Goal: Information Seeking & Learning: Learn about a topic

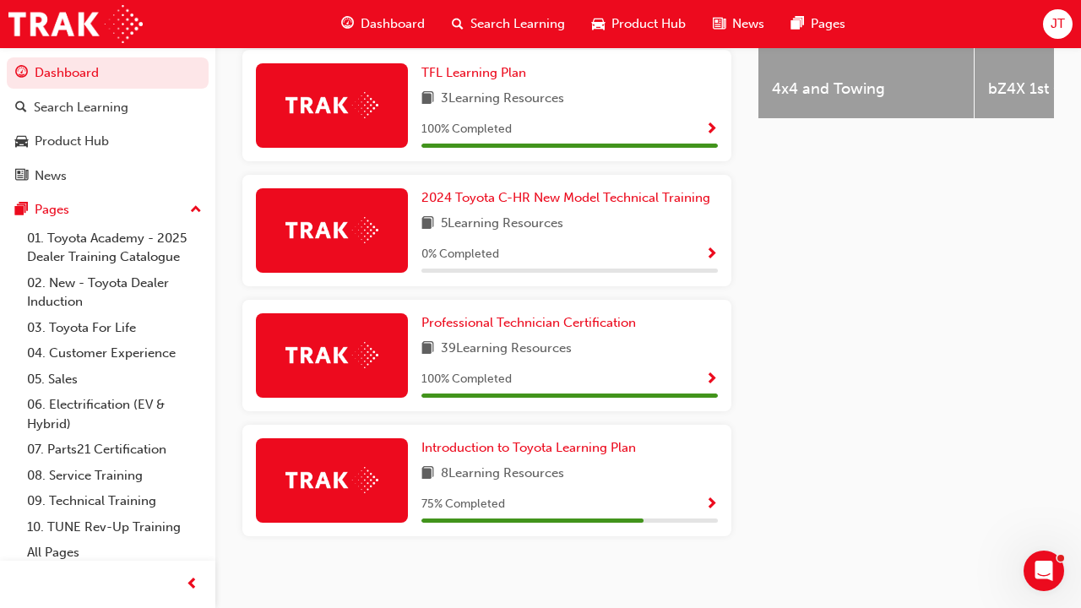
scroll to position [804, 0]
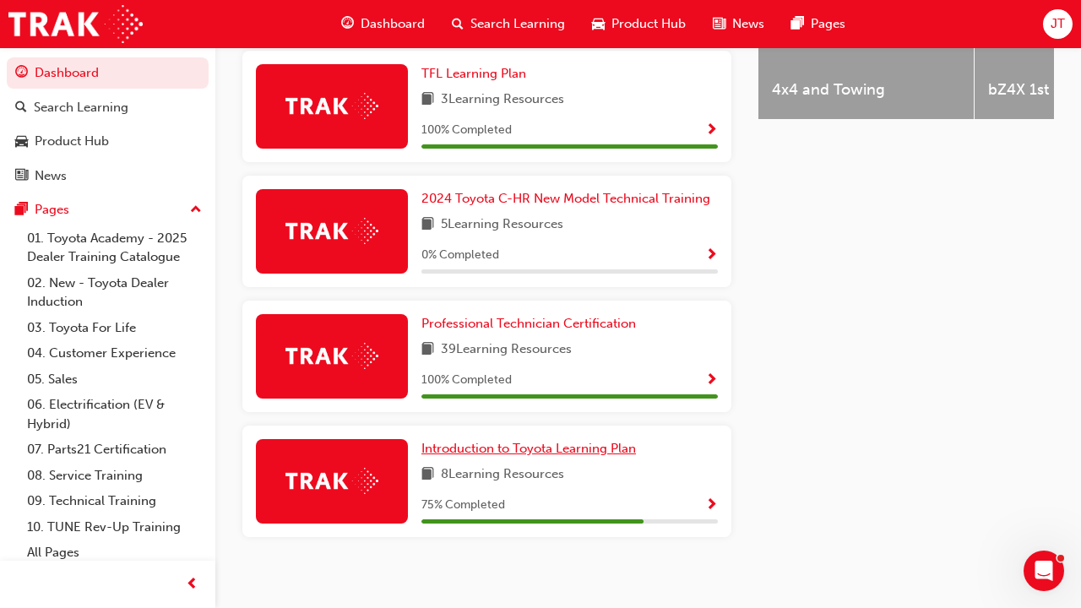
click at [539, 441] on span "Introduction to Toyota Learning Plan" at bounding box center [529, 448] width 215 height 15
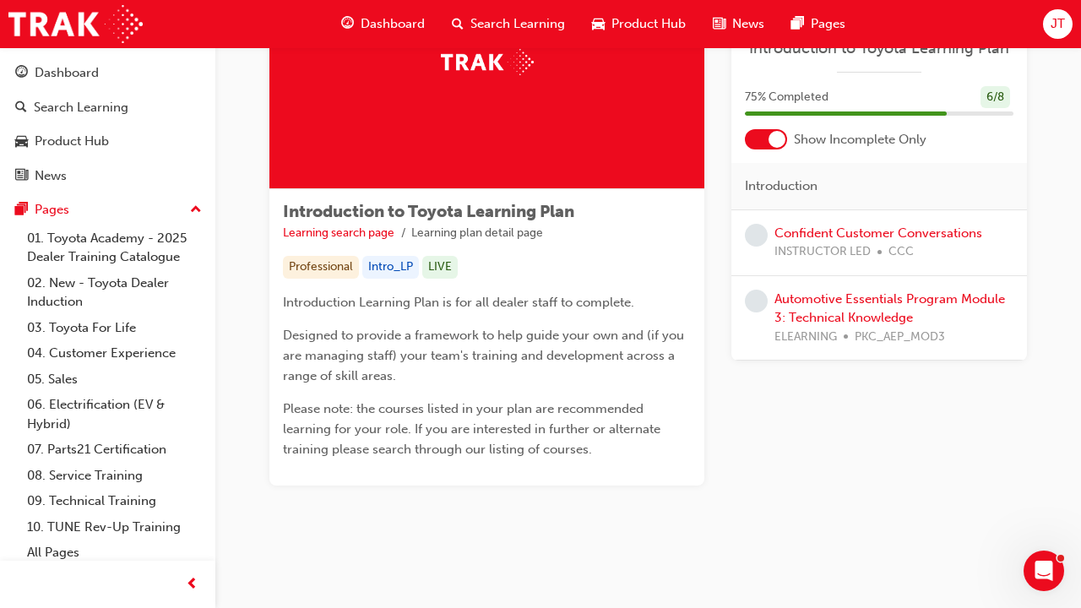
scroll to position [151, 0]
click at [825, 292] on link "Automotive Essentials Program Module 3: Technical Knowledge" at bounding box center [890, 308] width 231 height 35
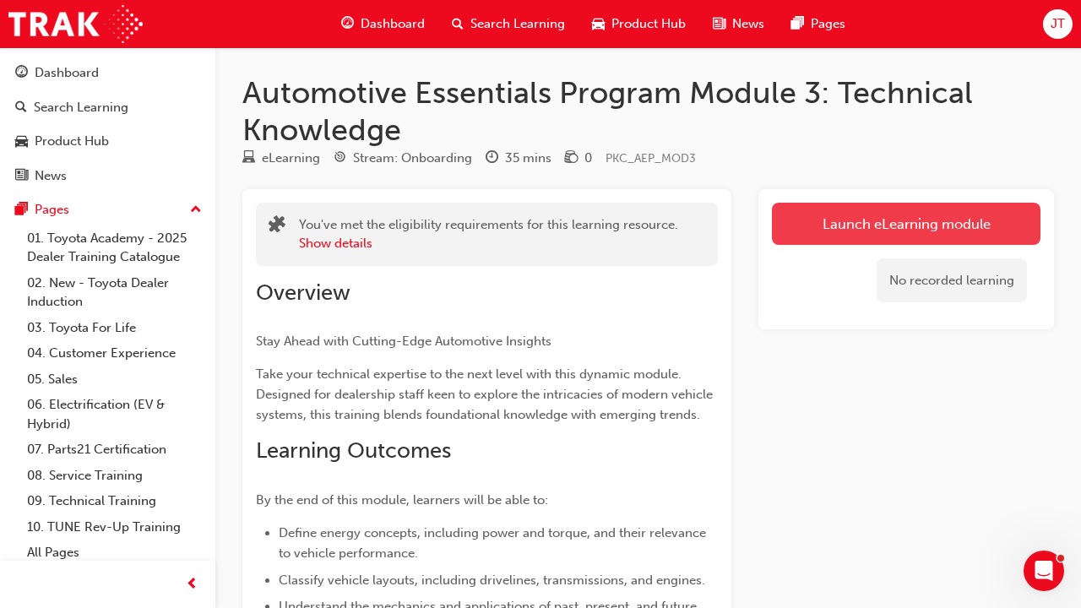
click at [852, 215] on link "Launch eLearning module" at bounding box center [906, 224] width 269 height 42
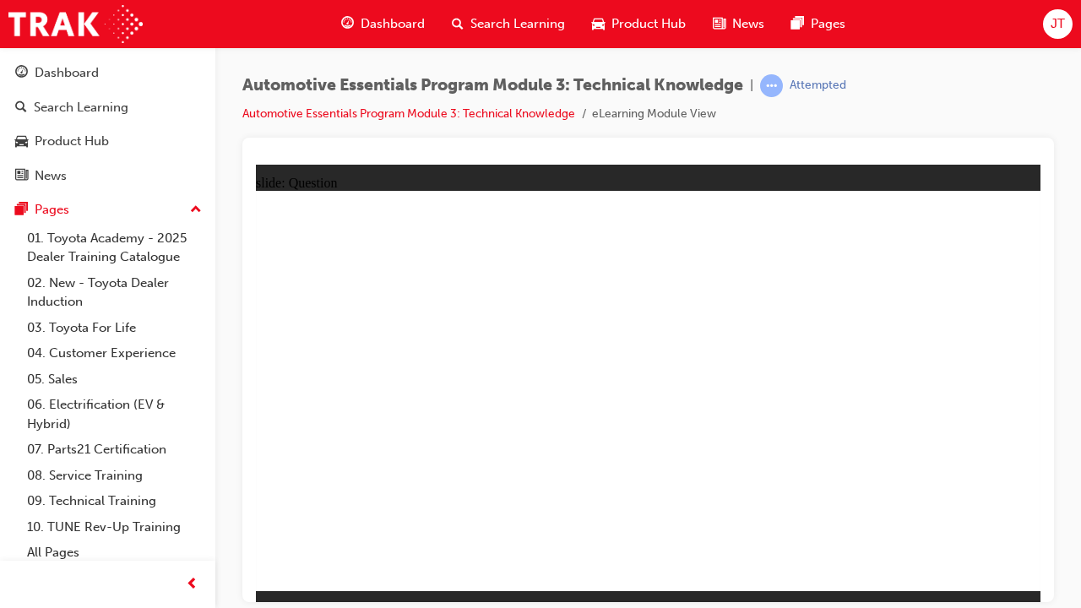
radio input "true"
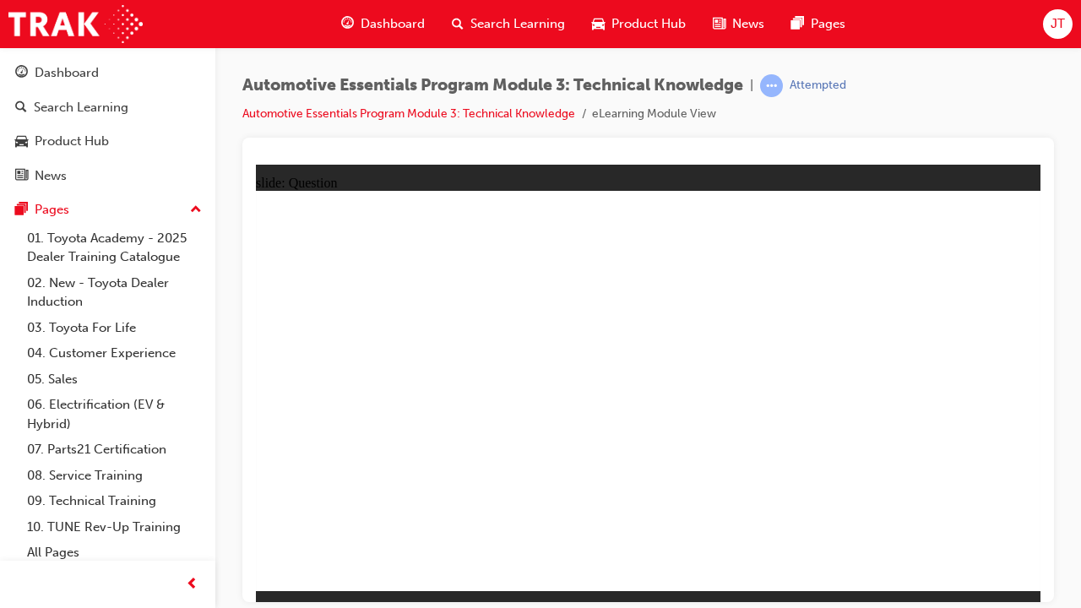
radio input "true"
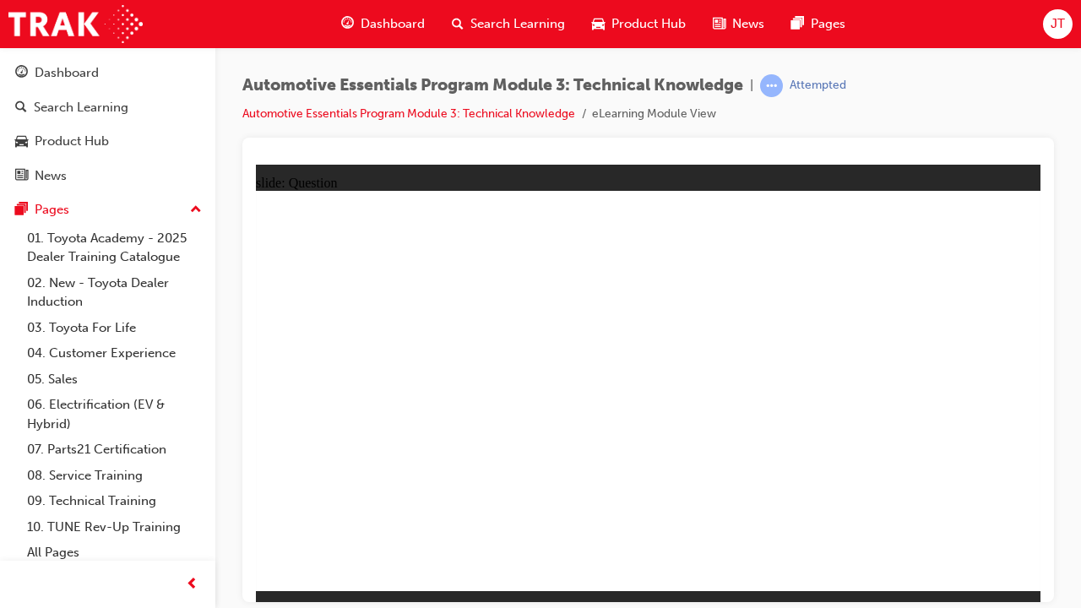
radio input "true"
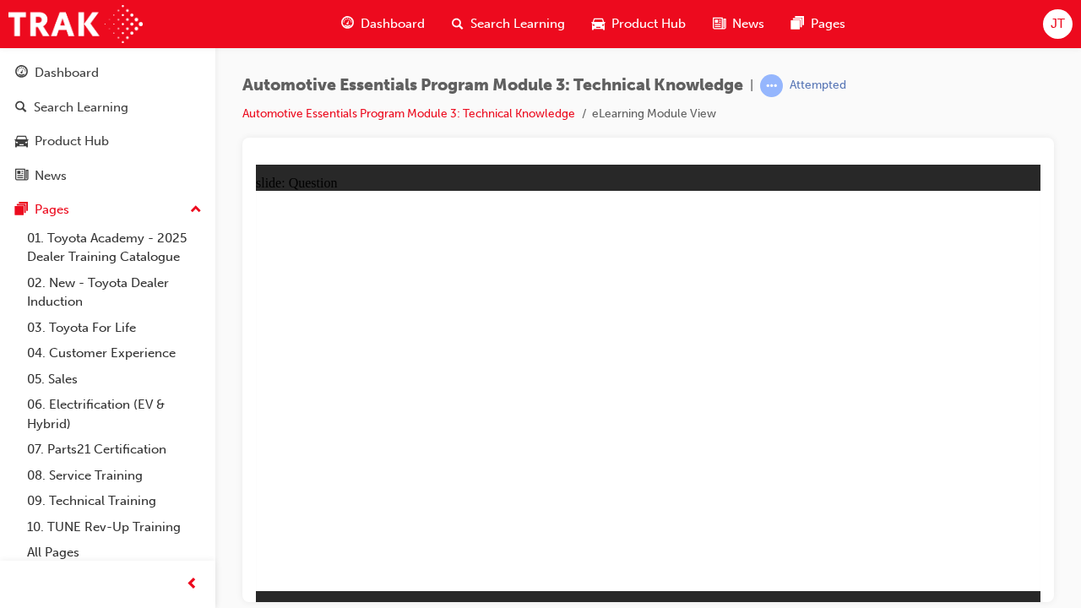
radio input "true"
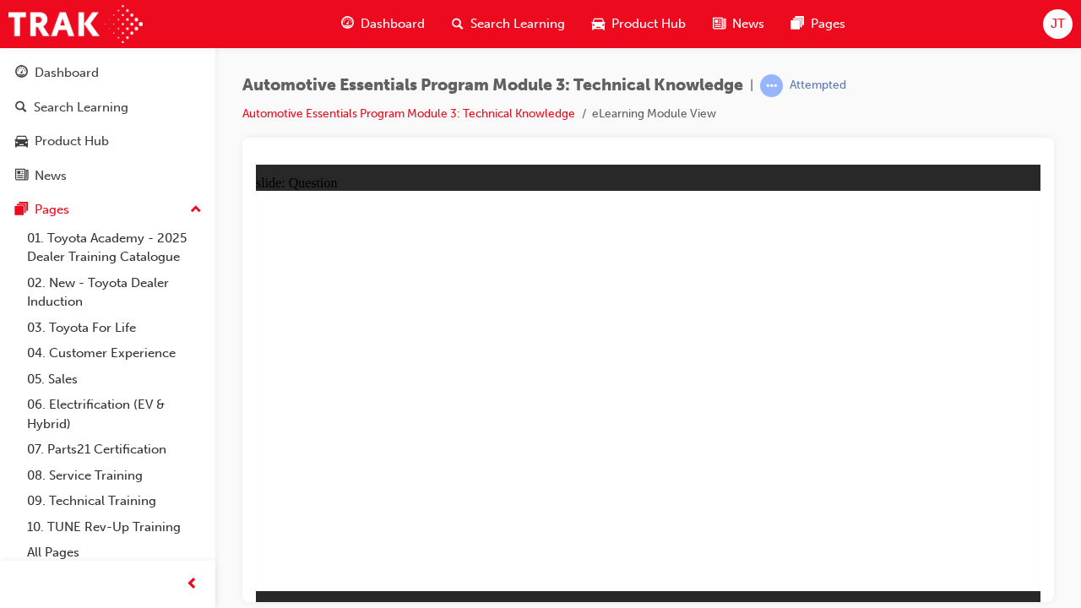
radio input "true"
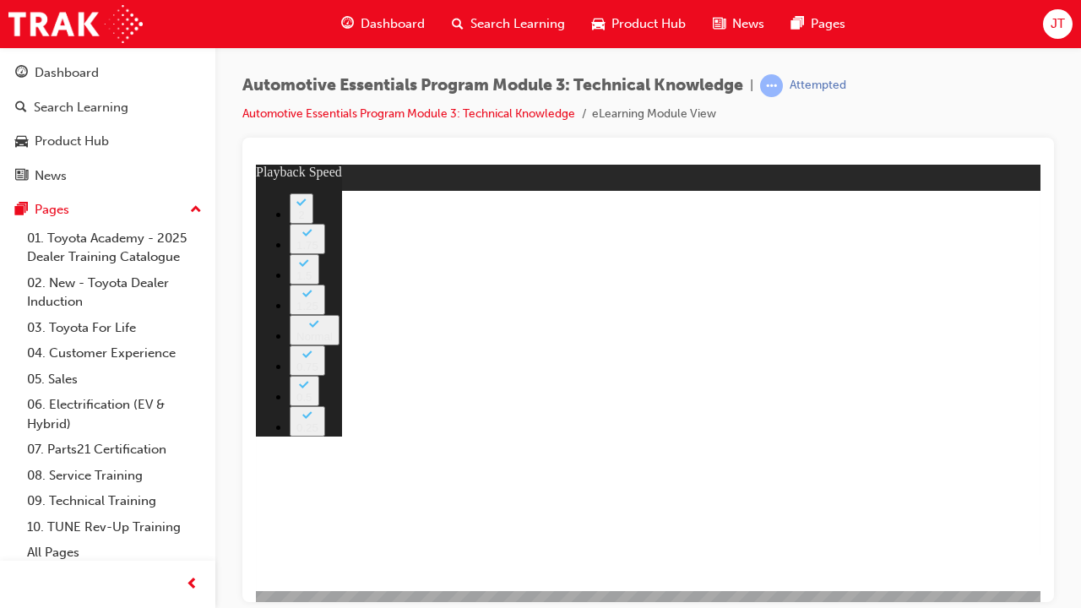
type input "9"
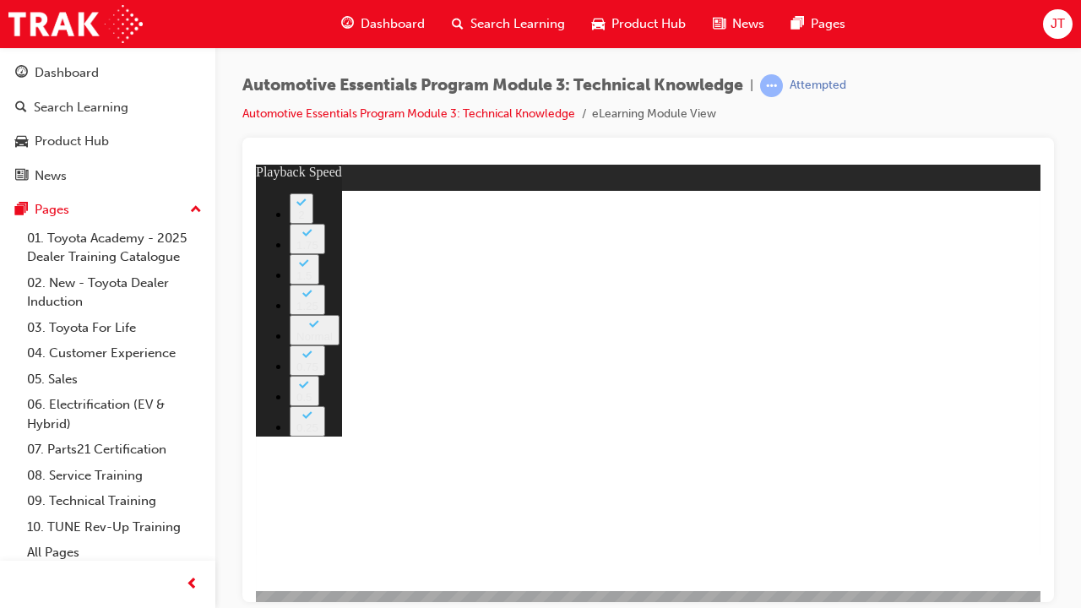
type input "20"
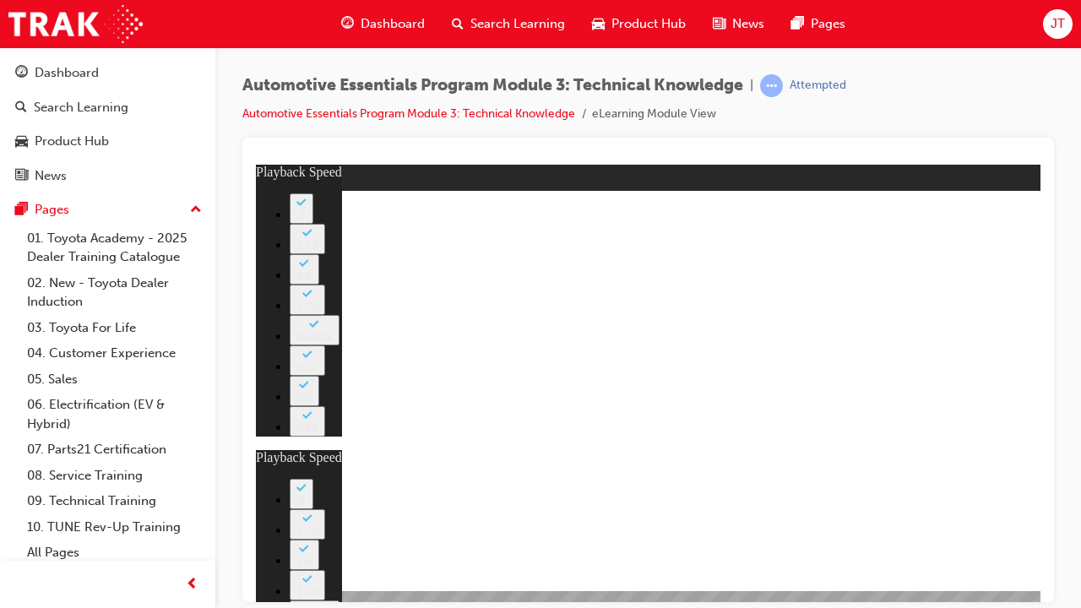
type input "15"
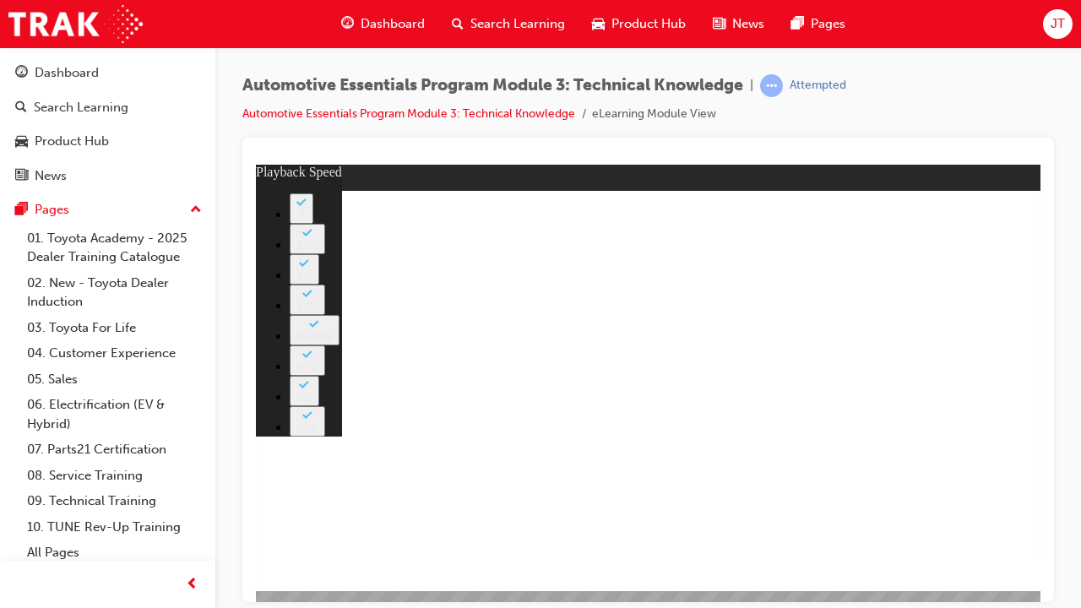
type input "18"
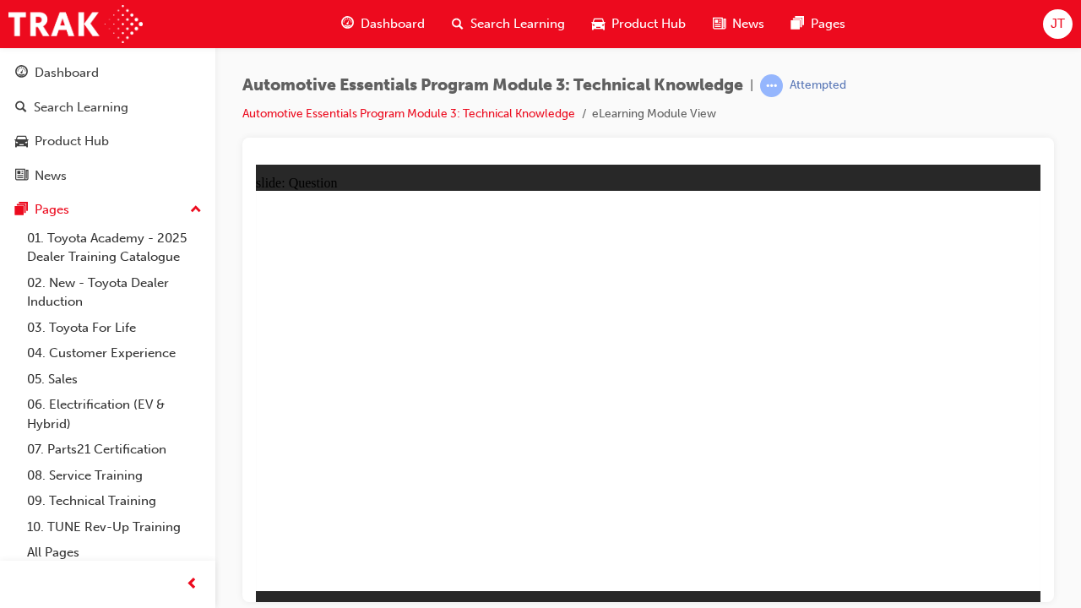
radio input "true"
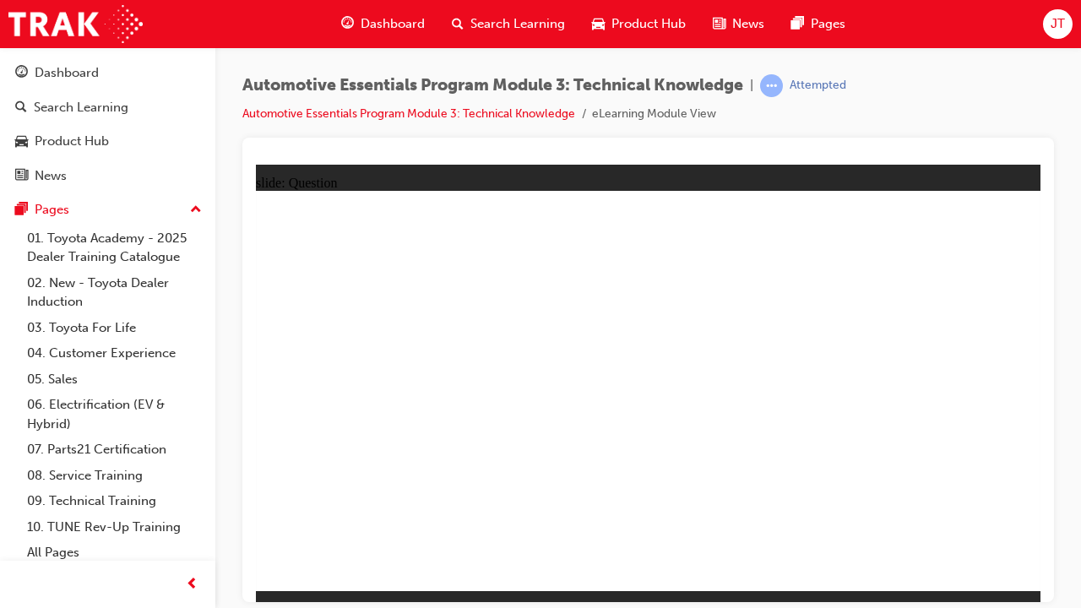
radio input "true"
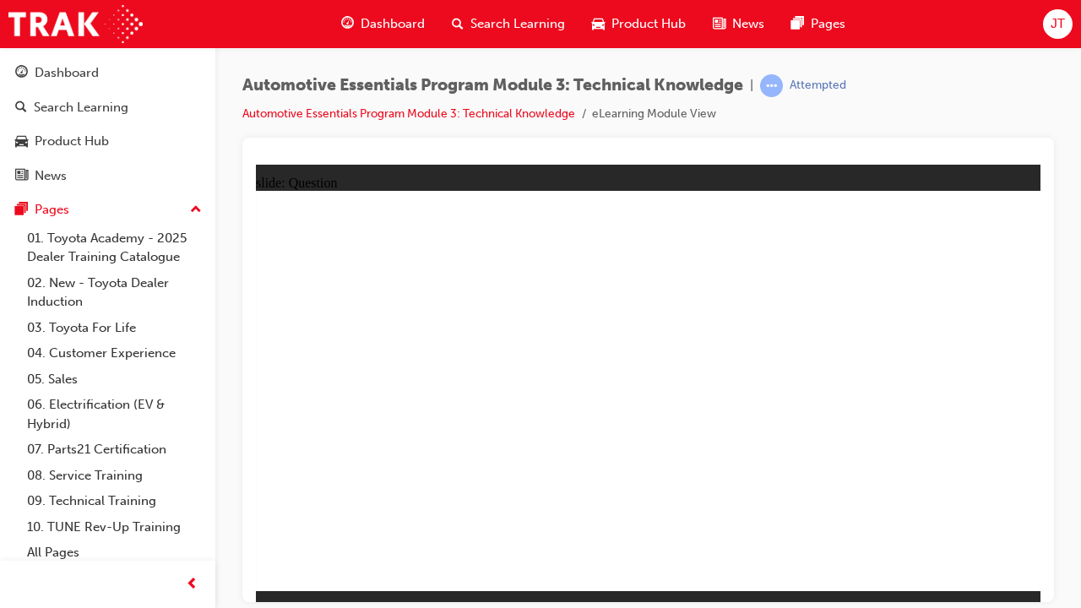
radio input "true"
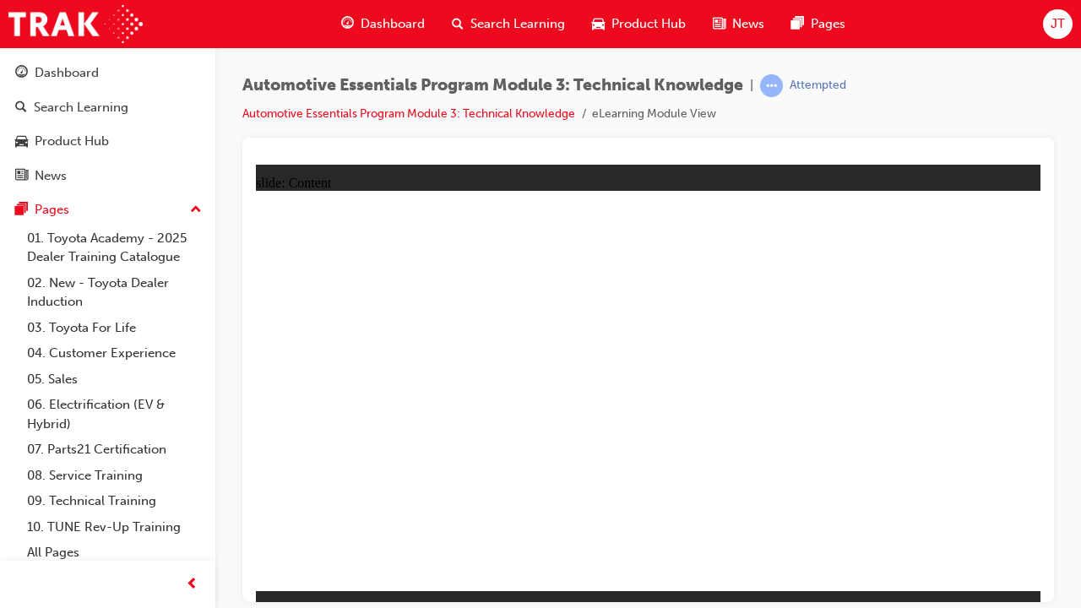
radio input "true"
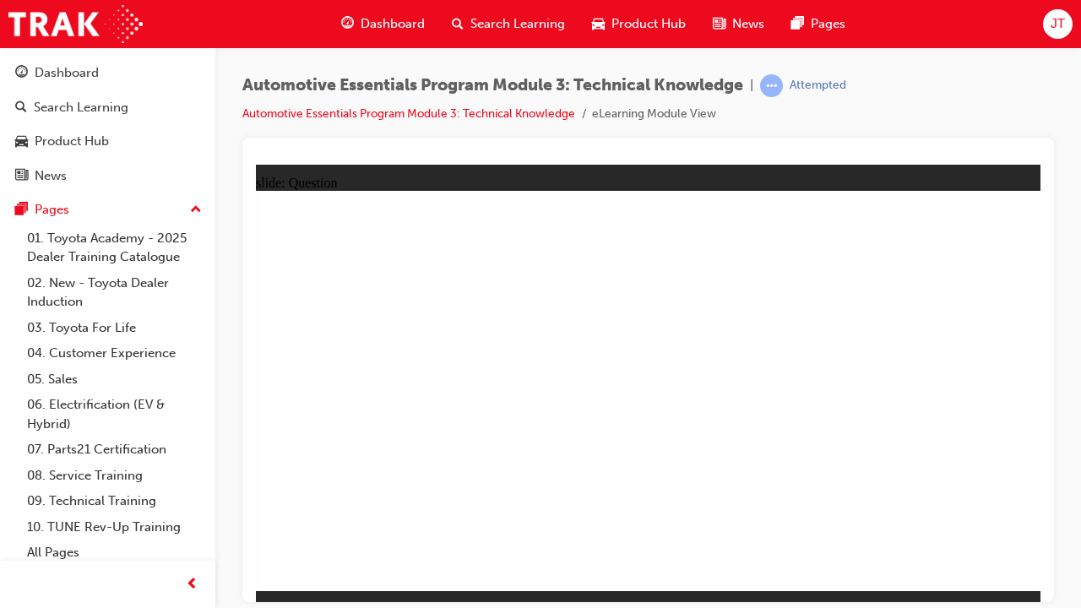
radio input "true"
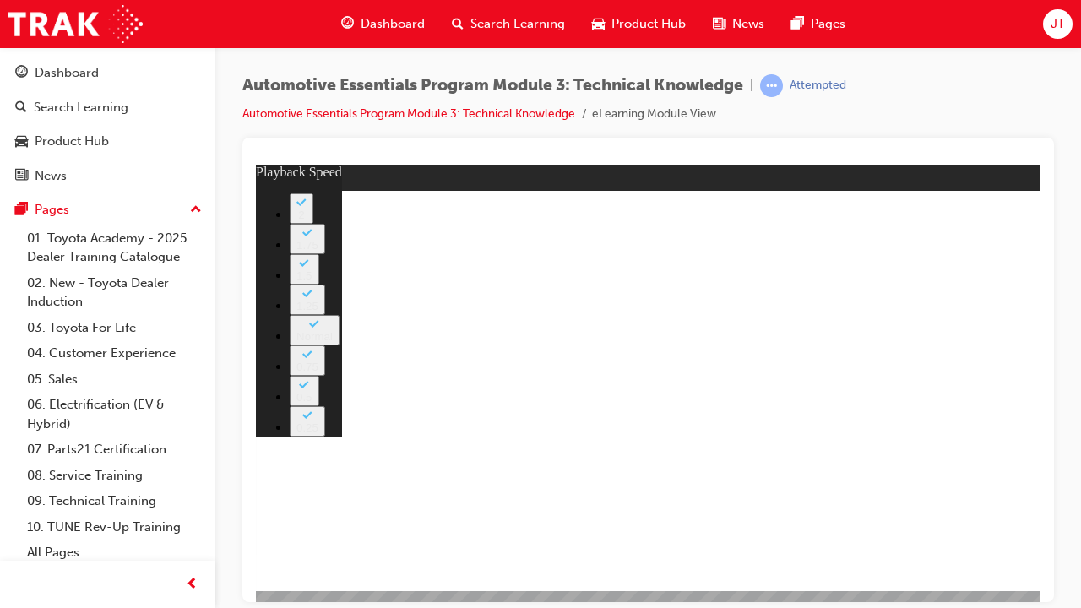
type input "8"
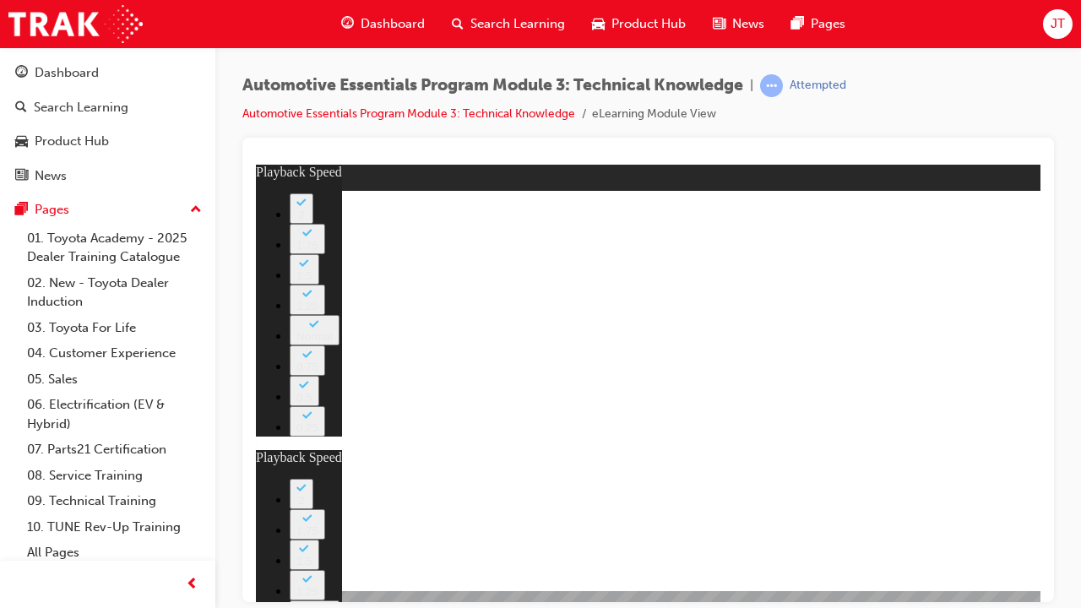
type input "89"
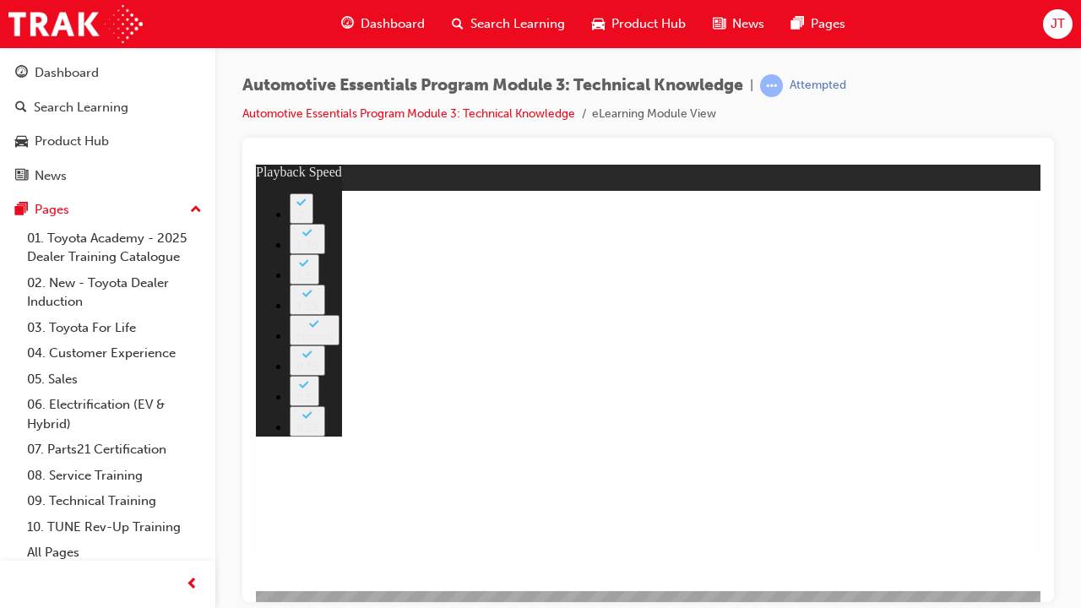
type input "7"
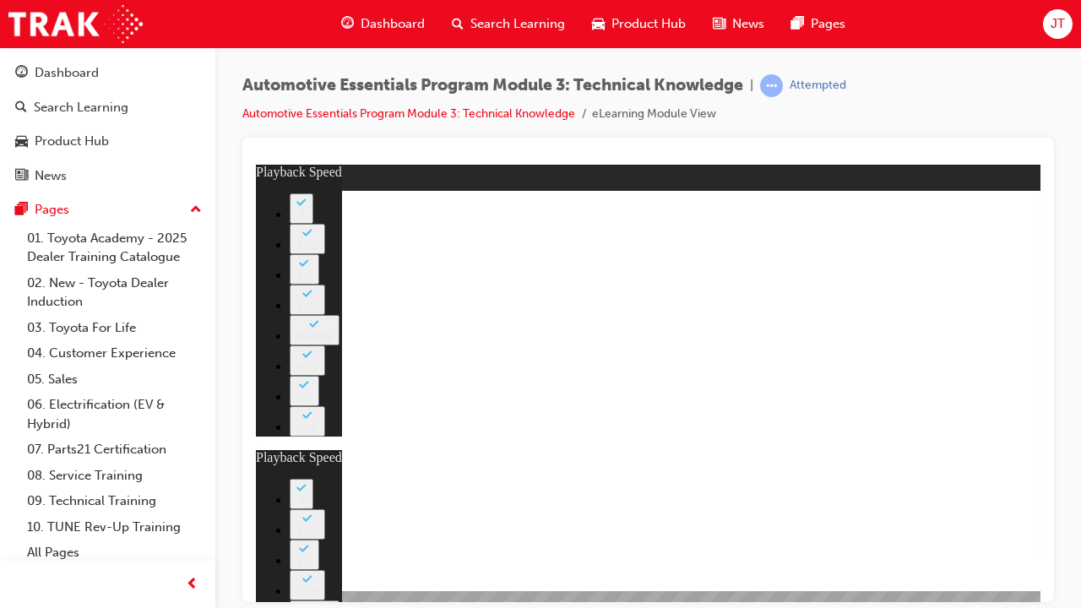
type input "105"
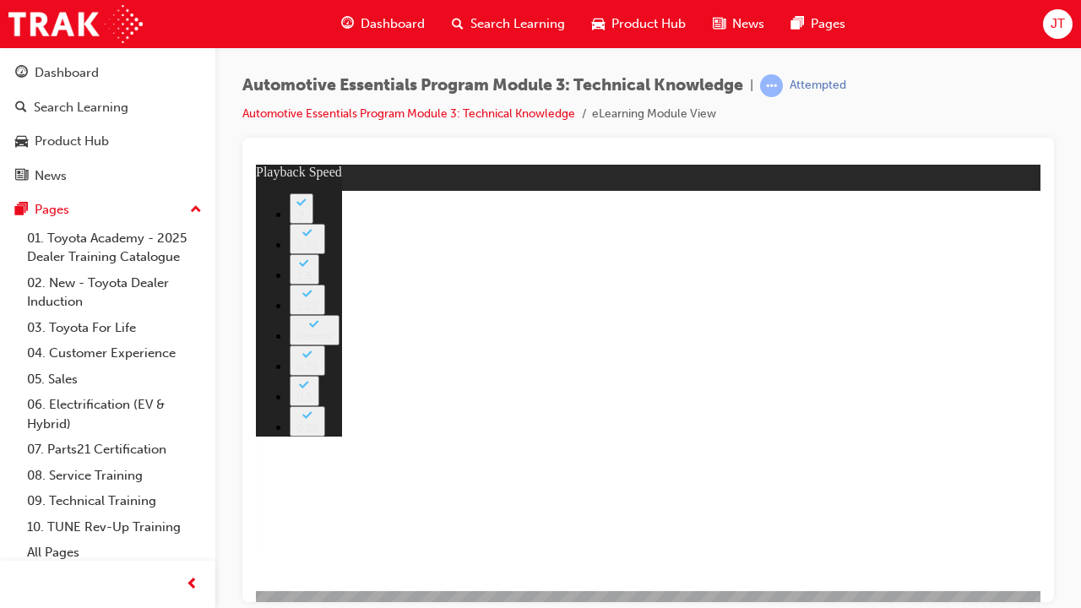
type input "6"
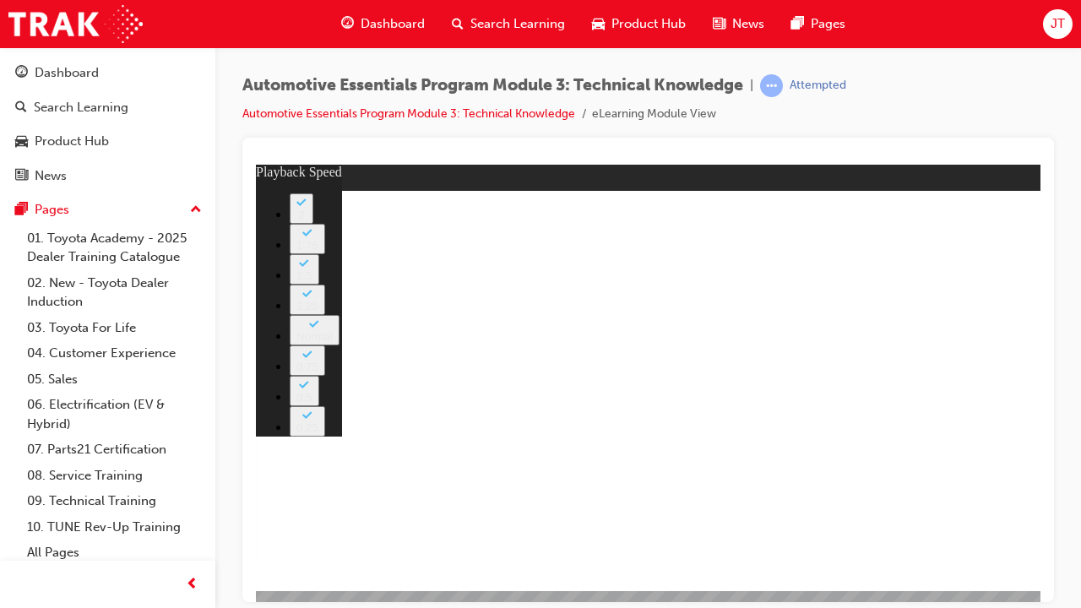
type input "6"
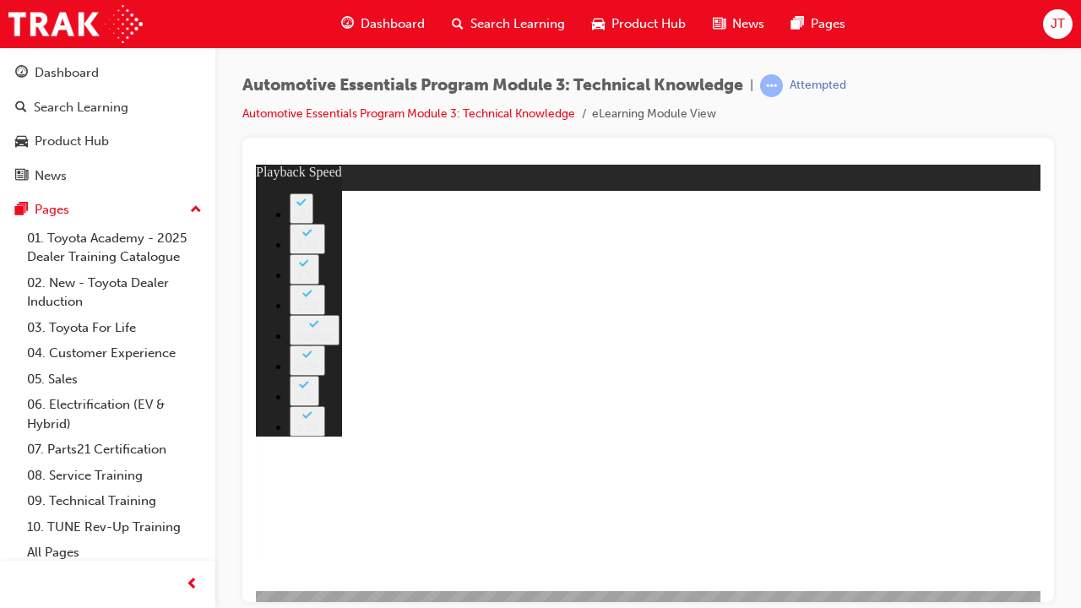
type input "15"
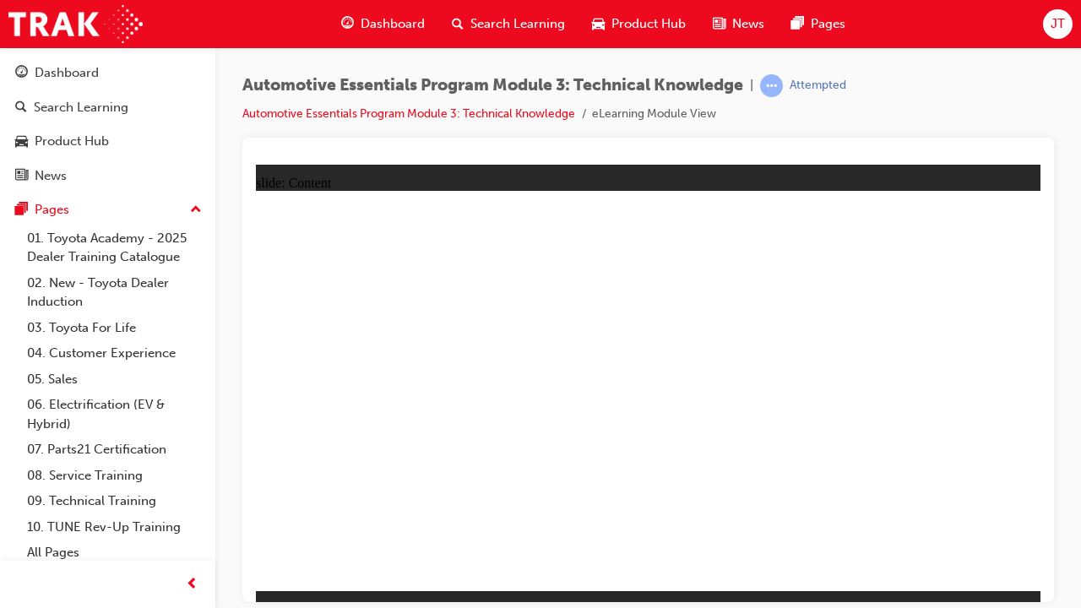
radio input "true"
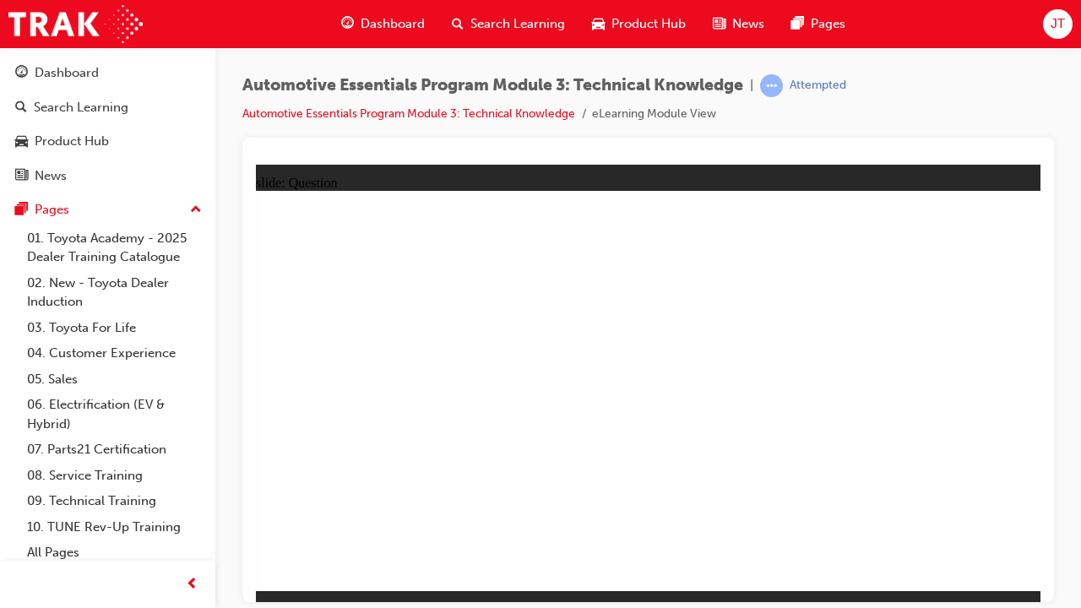
radio input "true"
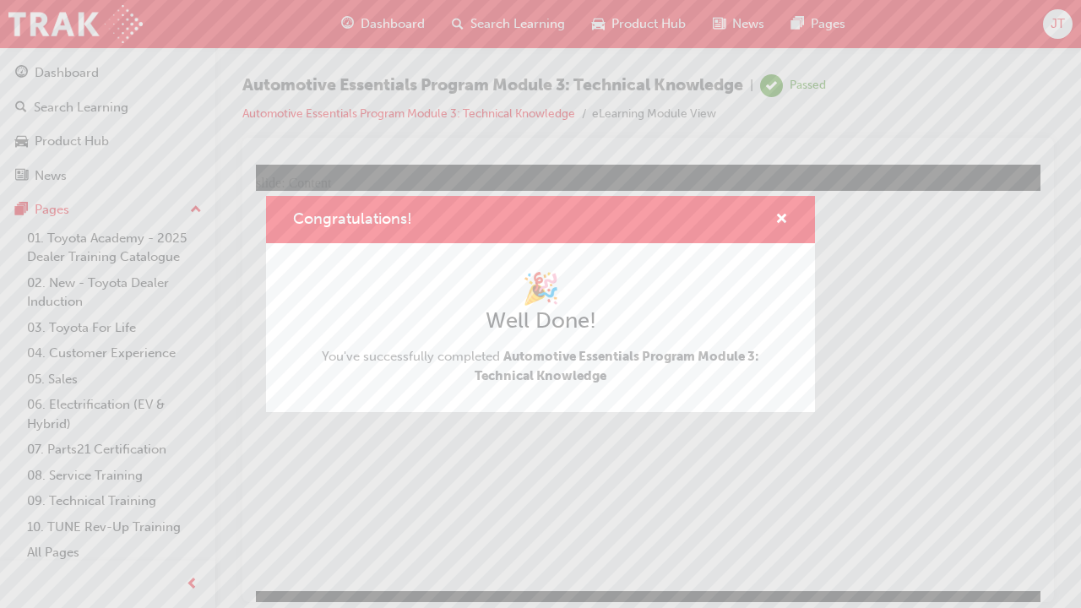
click at [496, 497] on div "Congratulations! 🎉 Well Done! You've successfully completed Automotive Essentia…" at bounding box center [540, 304] width 1081 height 608
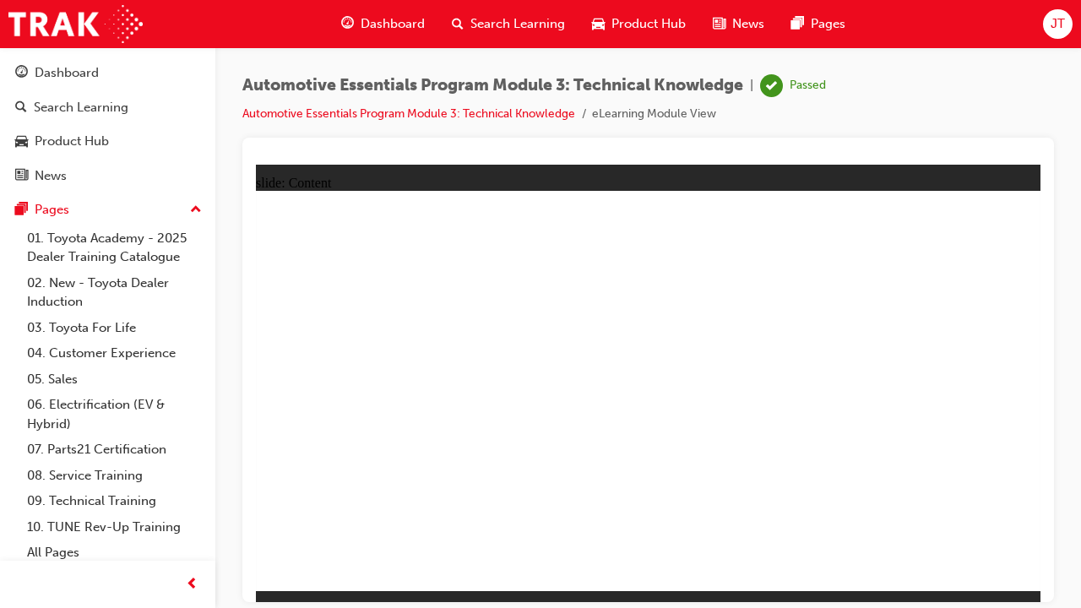
click at [395, 23] on span "Dashboard" at bounding box center [393, 23] width 64 height 19
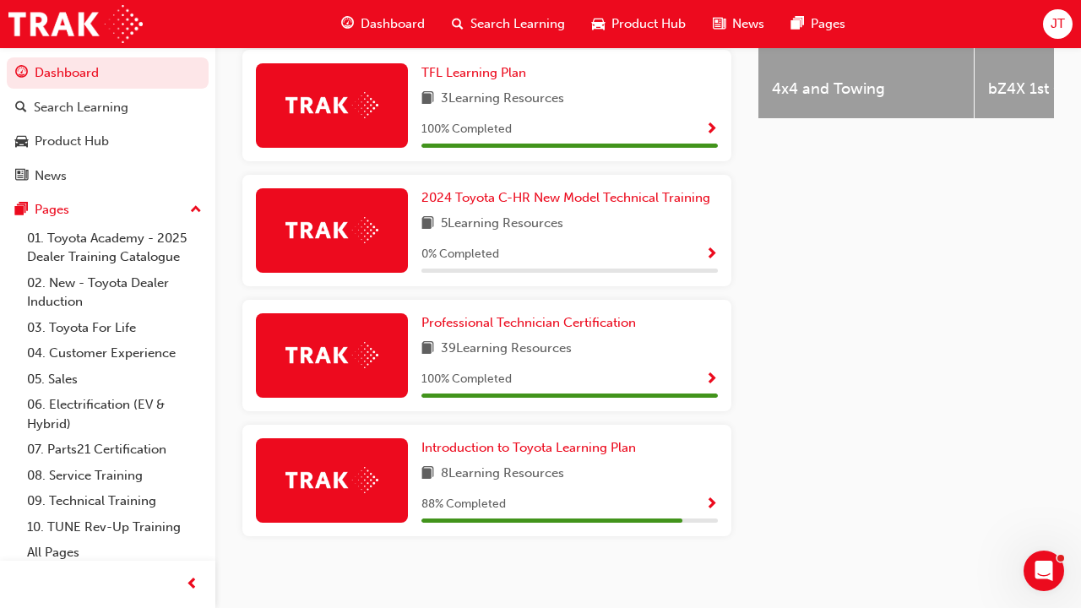
scroll to position [804, 0]
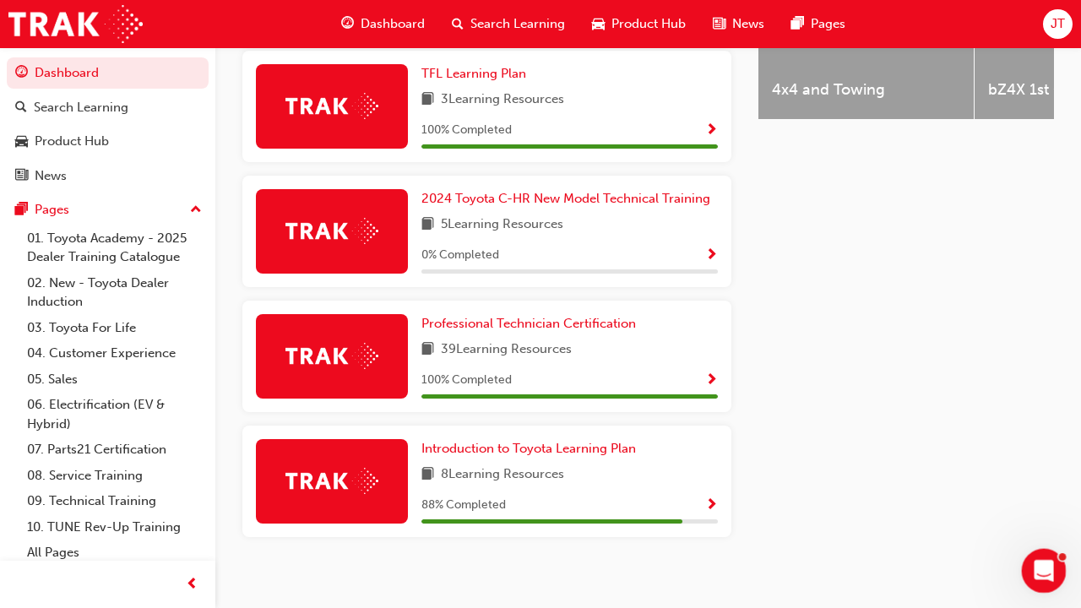
click at [1047, 561] on icon "Open Intercom Messenger" at bounding box center [1042, 569] width 28 height 28
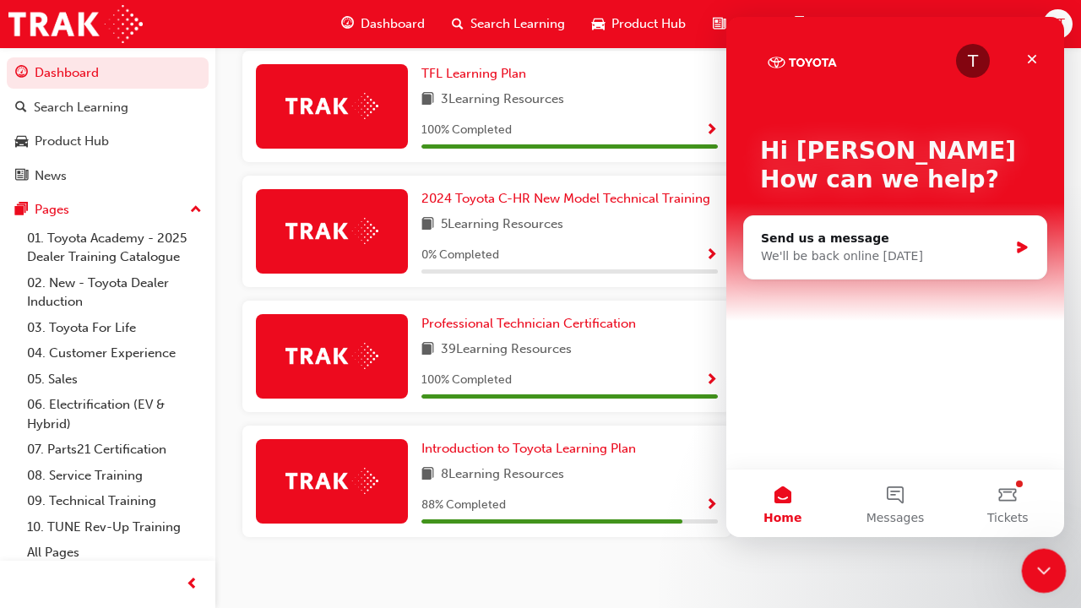
scroll to position [0, 0]
click at [1016, 501] on button "Tickets" at bounding box center [1008, 504] width 112 height 68
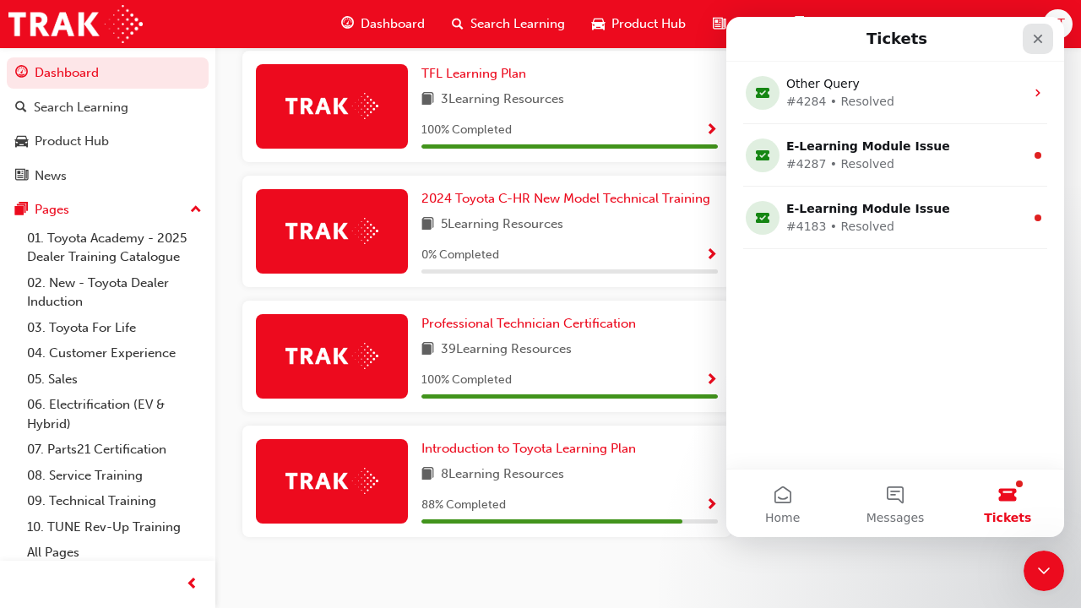
click at [1035, 43] on icon "Close" at bounding box center [1038, 39] width 9 height 9
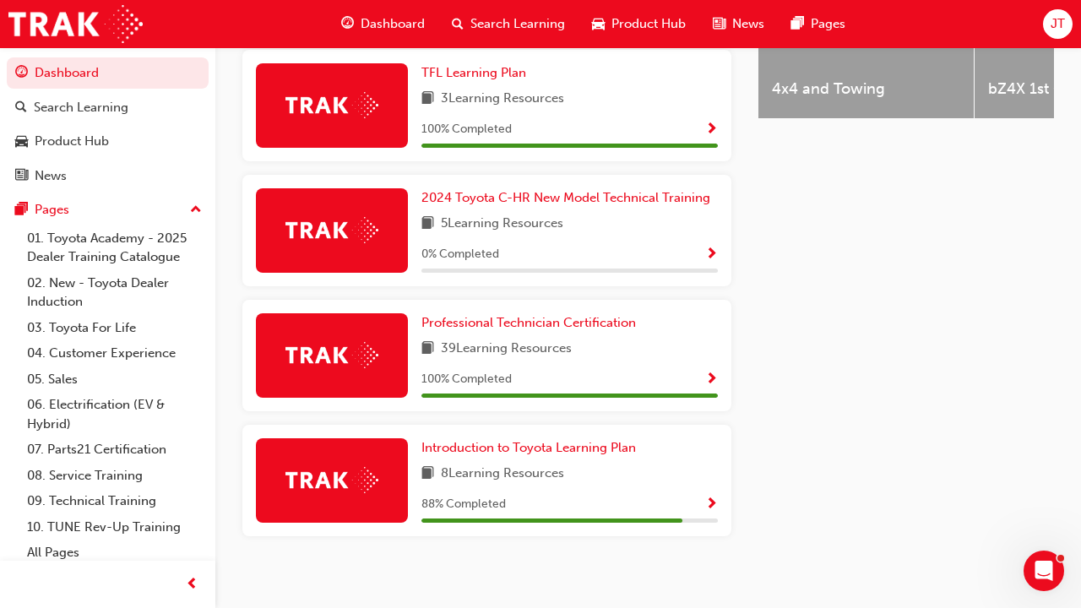
scroll to position [804, 0]
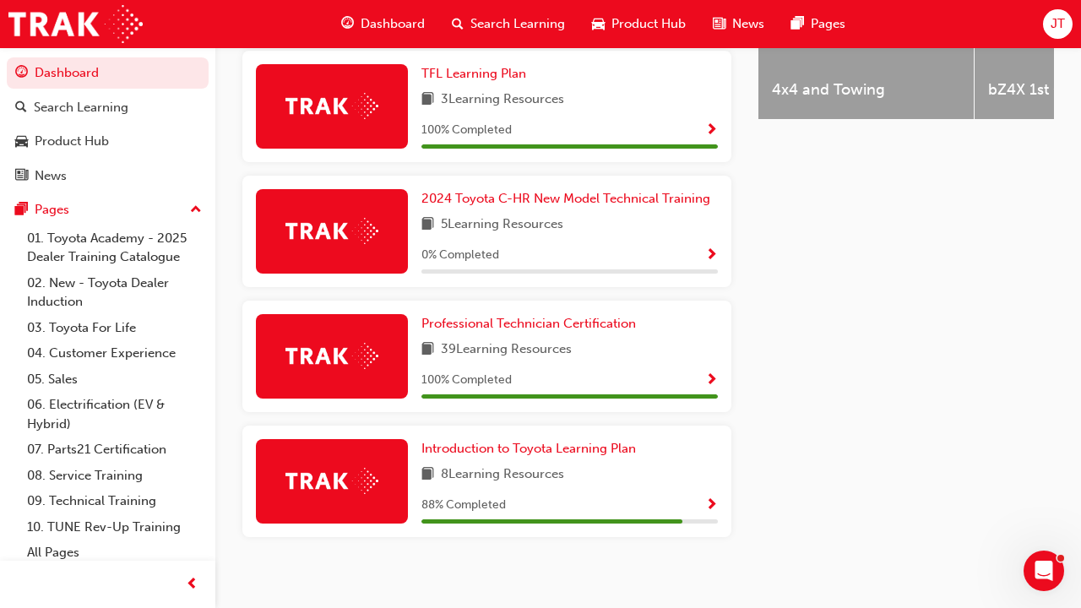
click at [705, 495] on div "88 % Completed" at bounding box center [570, 505] width 297 height 21
click at [716, 498] on span "Show Progress" at bounding box center [711, 505] width 13 height 15
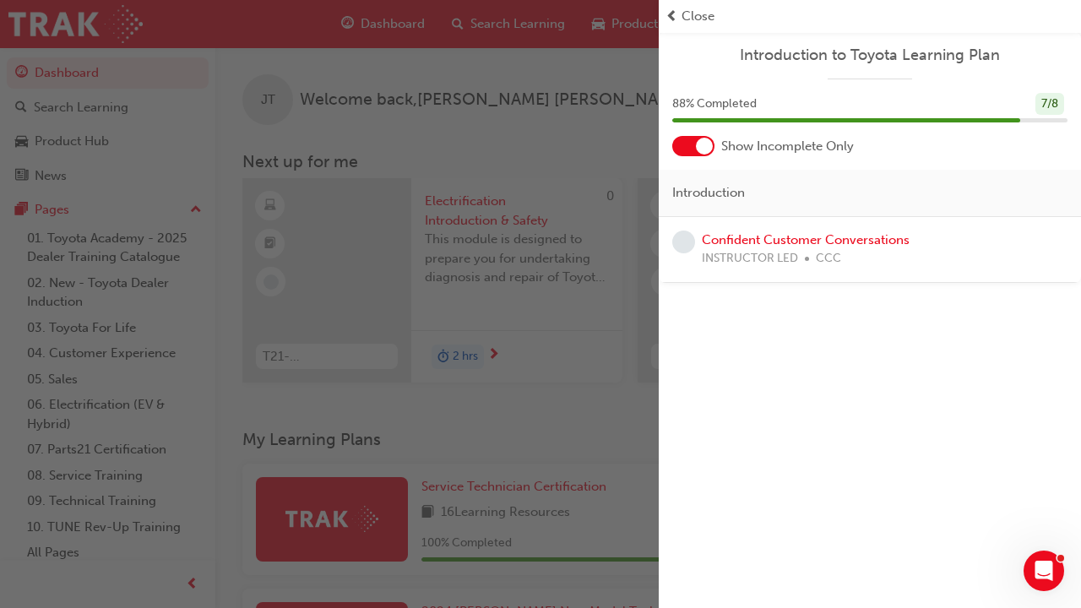
scroll to position [0, 0]
click at [674, 17] on span "prev-icon" at bounding box center [672, 16] width 13 height 19
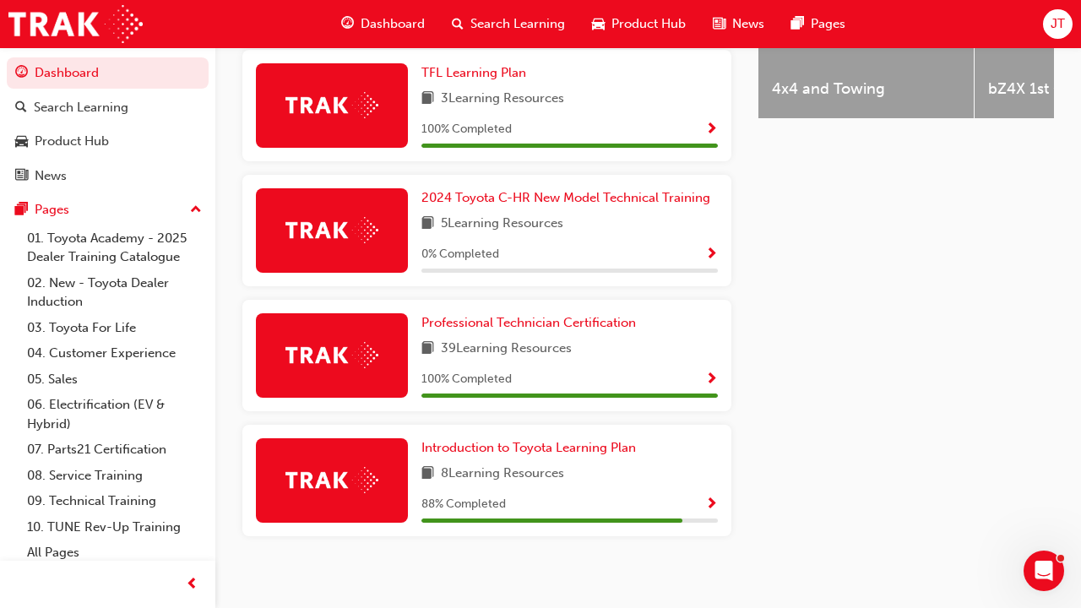
scroll to position [804, 0]
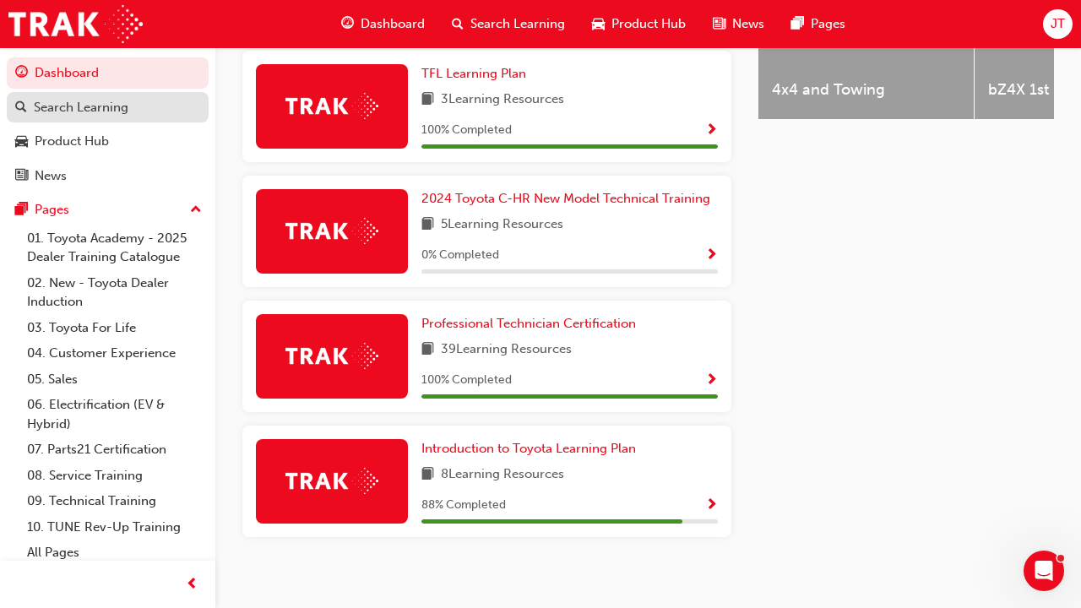
click at [159, 102] on div "Search Learning" at bounding box center [107, 107] width 185 height 21
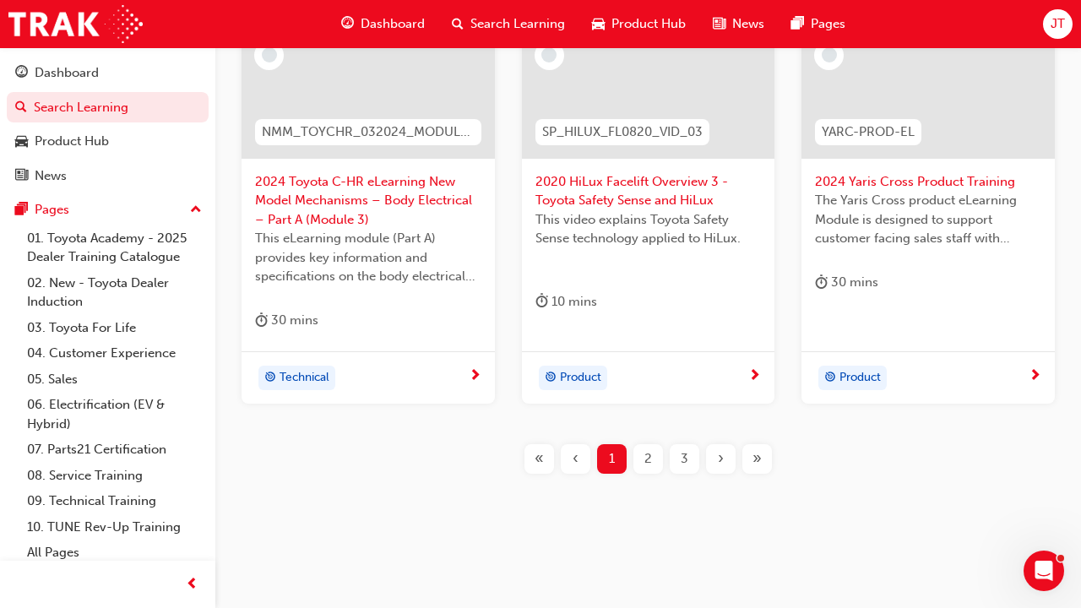
scroll to position [822, 0]
click at [646, 455] on span "2" at bounding box center [649, 460] width 8 height 19
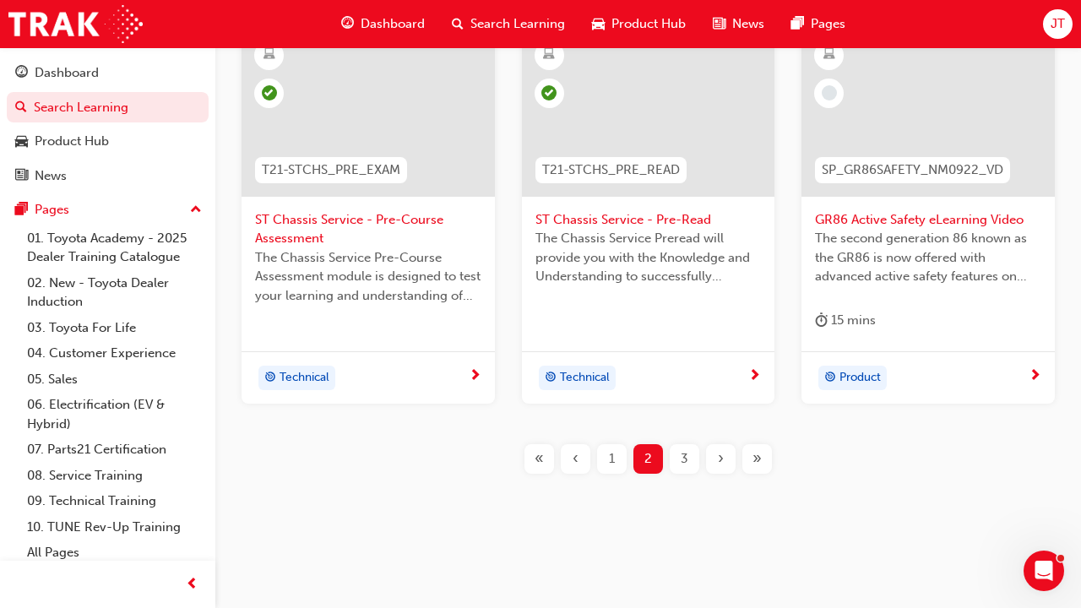
scroll to position [785, 0]
click at [684, 455] on span "3" at bounding box center [685, 459] width 8 height 19
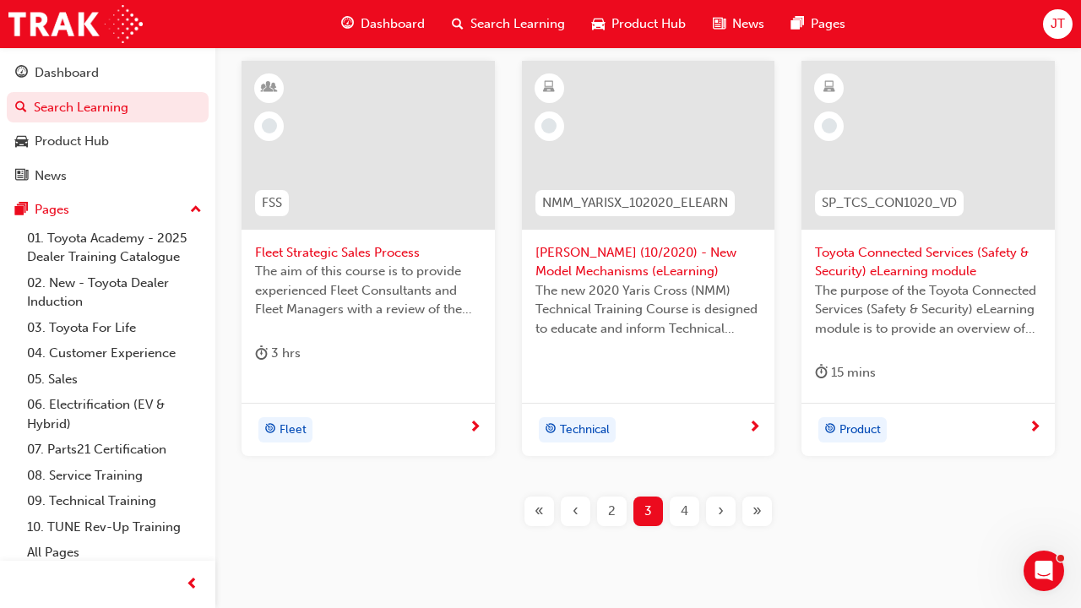
scroll to position [803, 0]
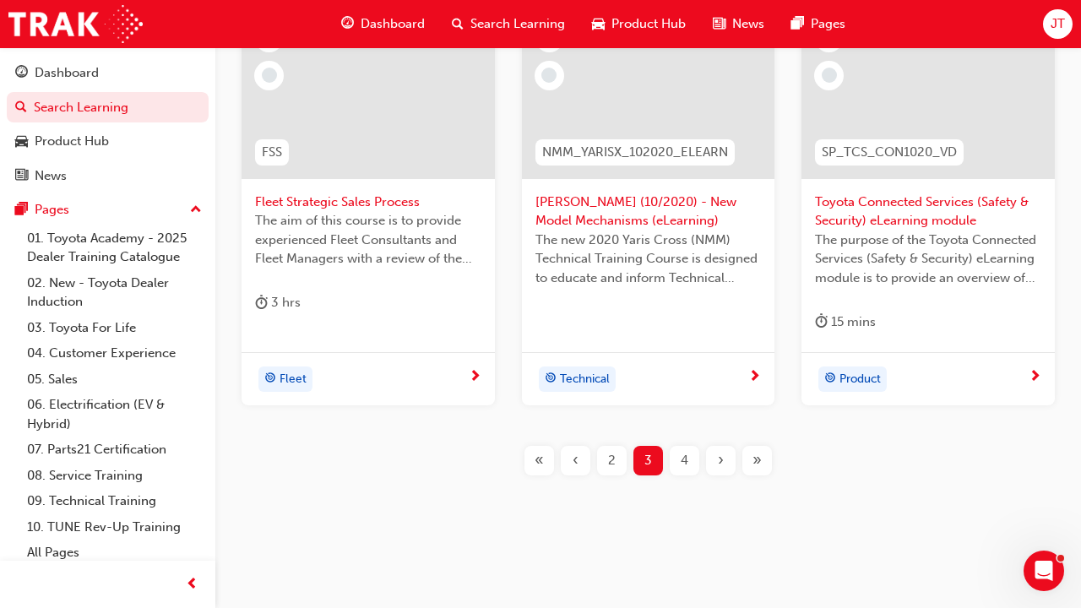
click at [571, 452] on div "‹" at bounding box center [576, 461] width 30 height 30
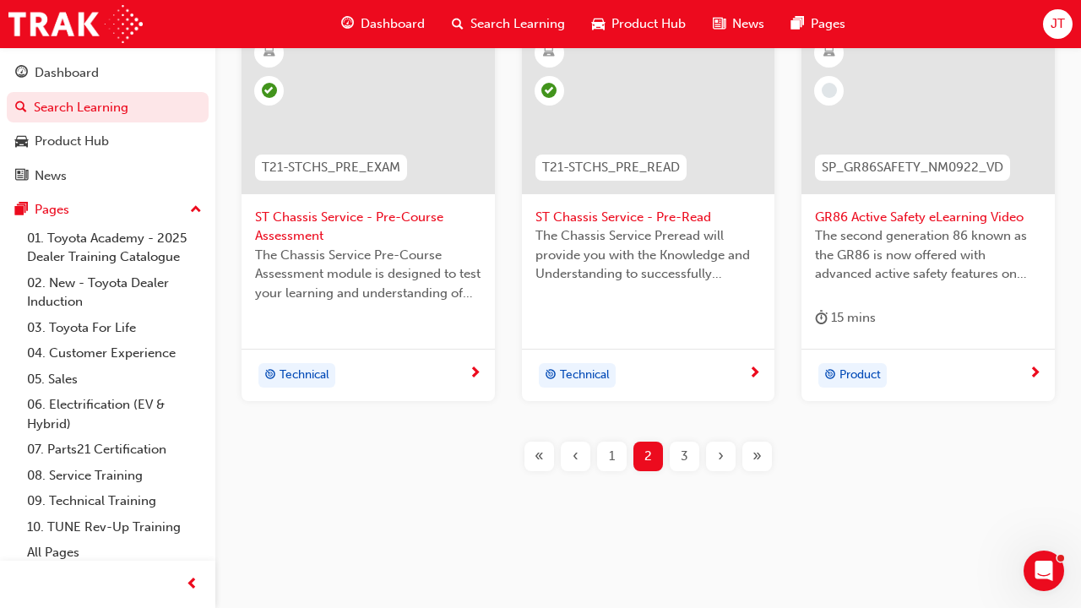
scroll to position [785, 0]
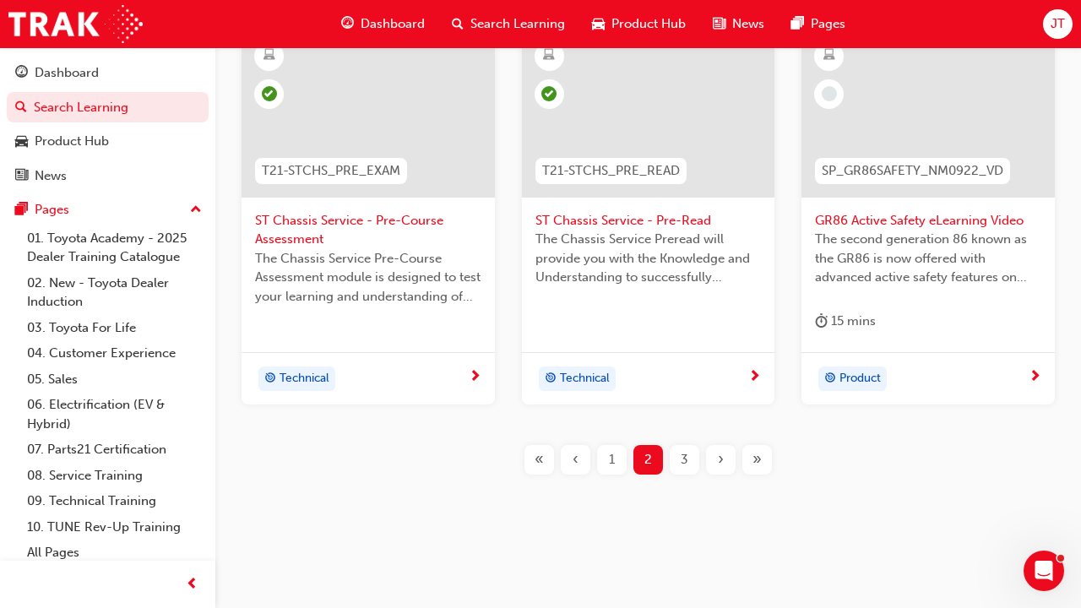
click at [571, 452] on div "‹" at bounding box center [576, 460] width 30 height 30
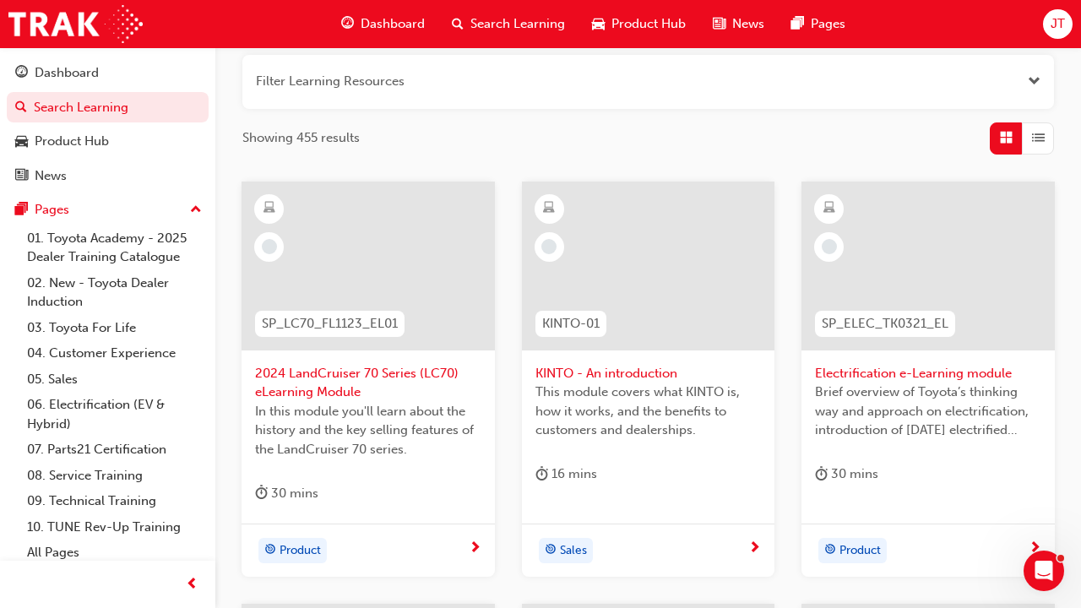
scroll to position [210, 0]
click at [267, 242] on span "learningRecordVerb_NONE-icon" at bounding box center [269, 246] width 15 height 15
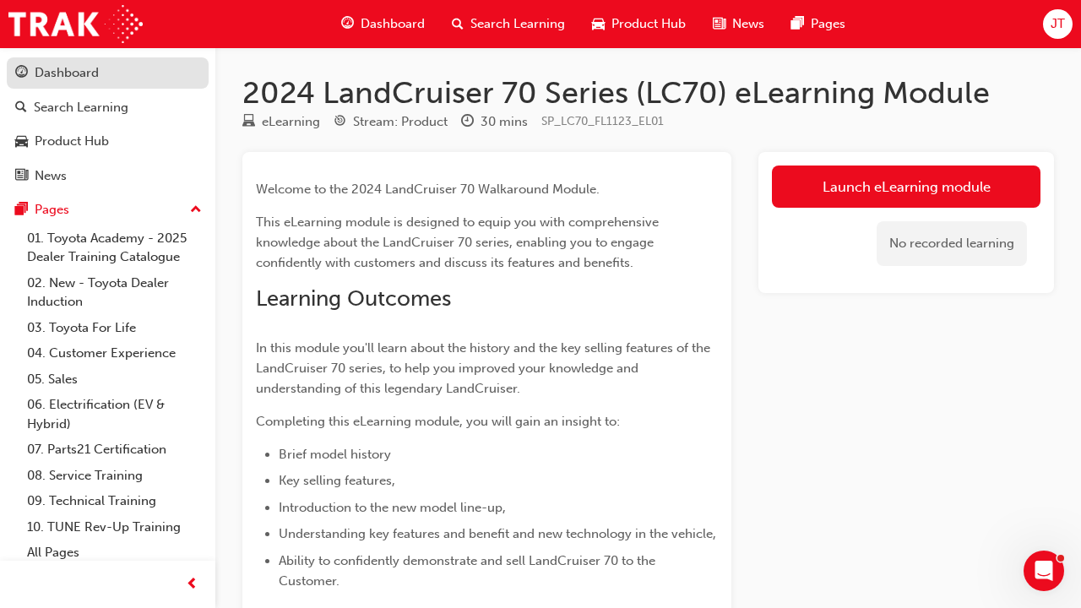
click at [78, 75] on div "Dashboard" at bounding box center [67, 72] width 64 height 19
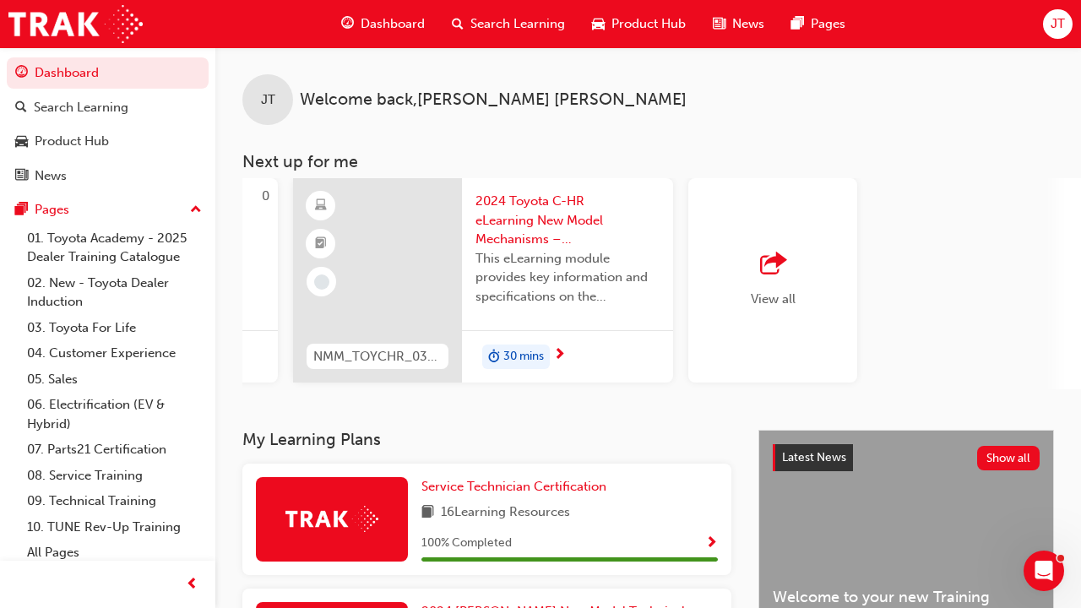
scroll to position [0, 1531]
click at [787, 264] on div "button" at bounding box center [773, 265] width 45 height 24
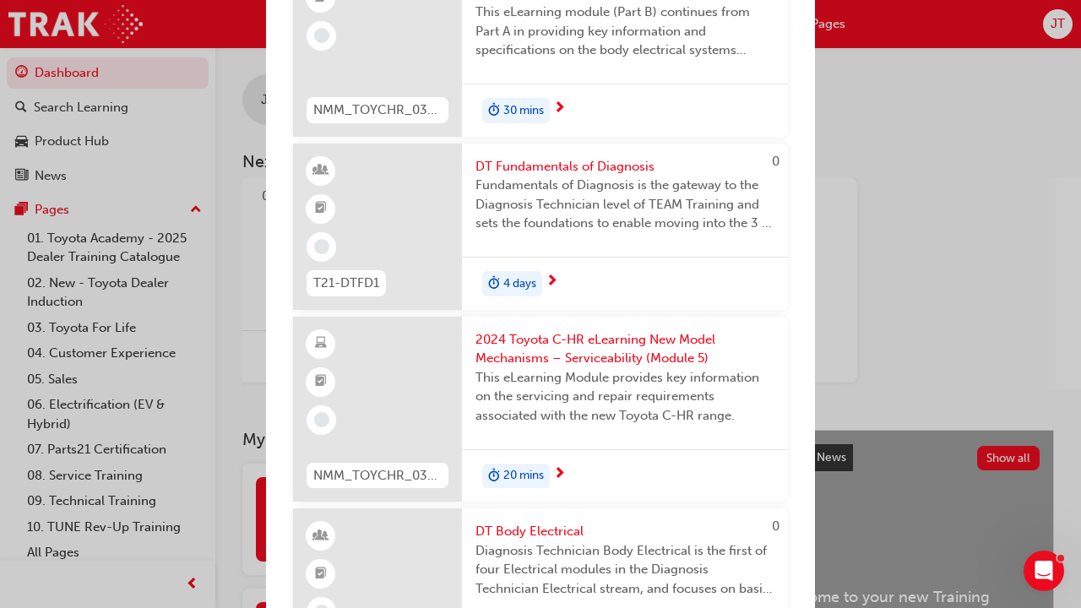
scroll to position [1604, 0]
click at [554, 275] on span "next-icon" at bounding box center [552, 282] width 13 height 15
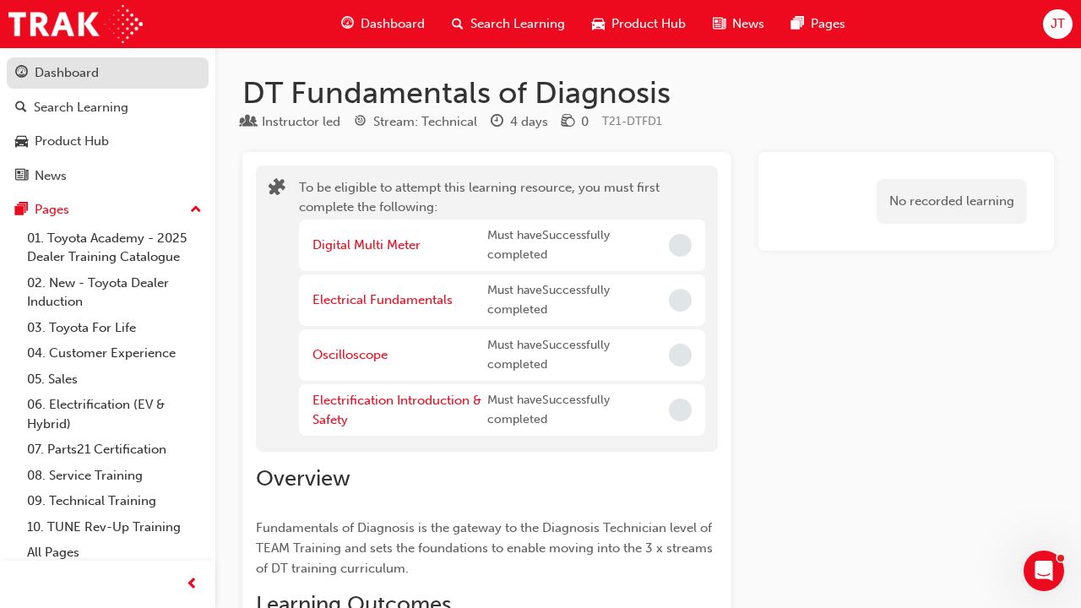
click at [121, 76] on div "Dashboard" at bounding box center [107, 73] width 185 height 21
click at [76, 84] on link "Dashboard" at bounding box center [108, 72] width 202 height 31
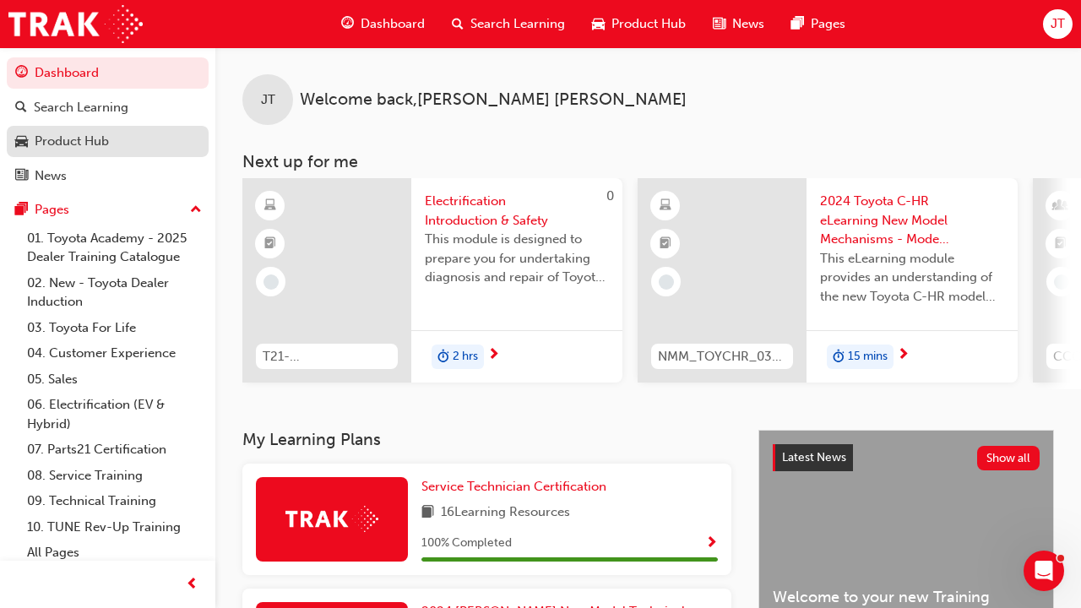
click at [119, 133] on div "Product Hub" at bounding box center [107, 141] width 185 height 21
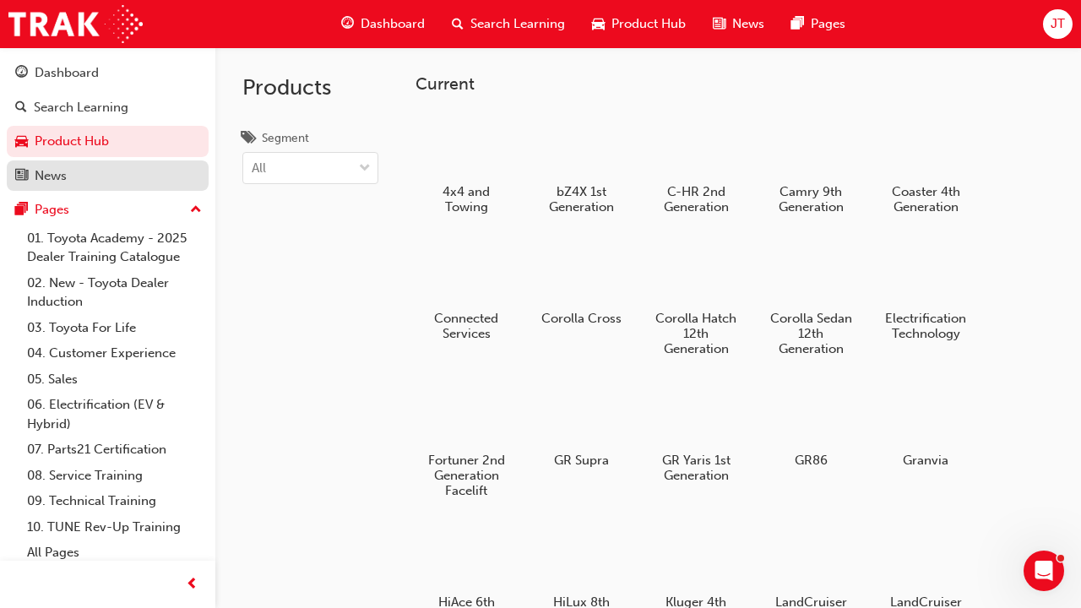
click at [138, 177] on div "News" at bounding box center [107, 176] width 185 height 21
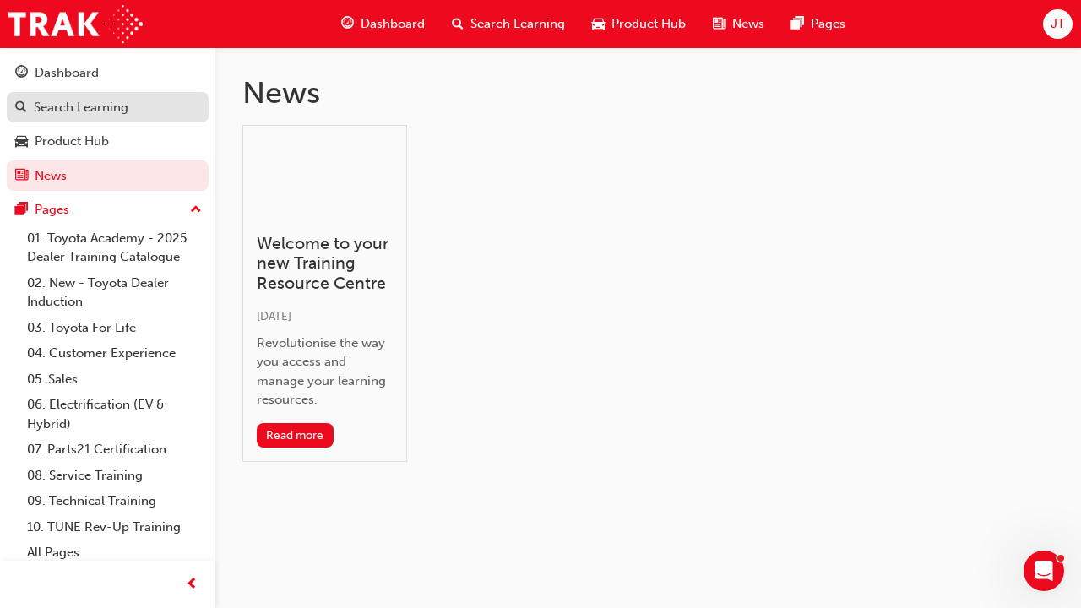
click at [93, 112] on div "Search Learning" at bounding box center [81, 107] width 95 height 19
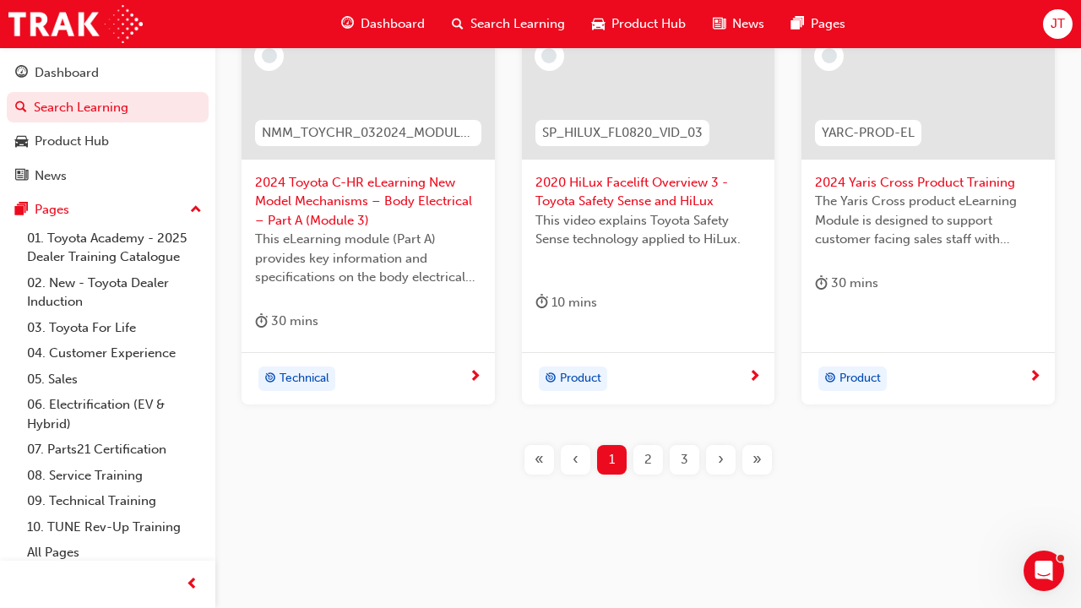
scroll to position [822, 0]
click at [755, 460] on span "»" at bounding box center [757, 460] width 9 height 19
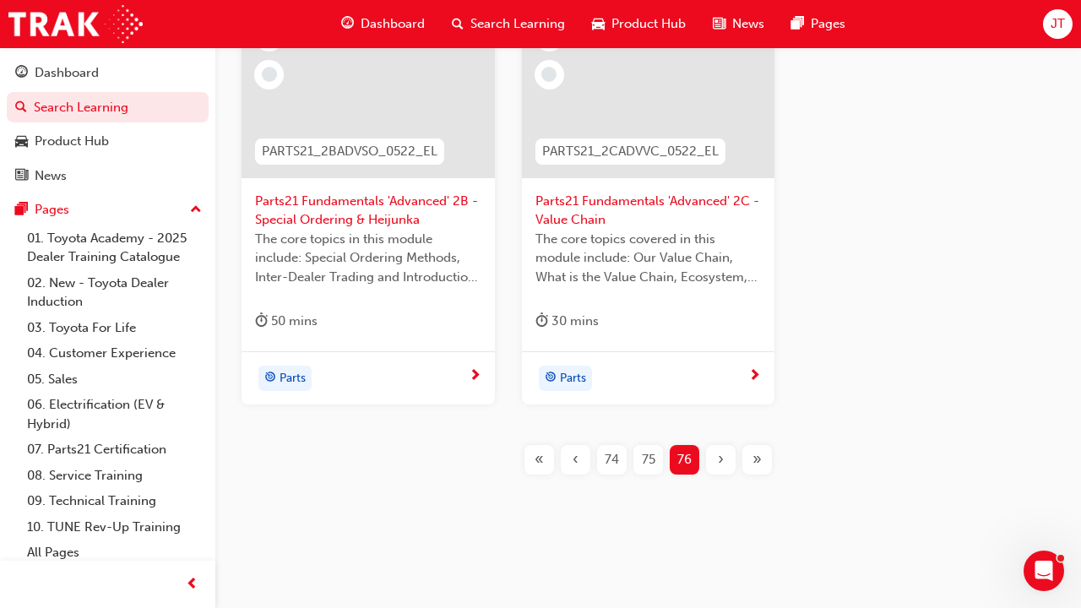
scroll to position [803, 0]
click at [573, 460] on span "‹" at bounding box center [576, 460] width 6 height 19
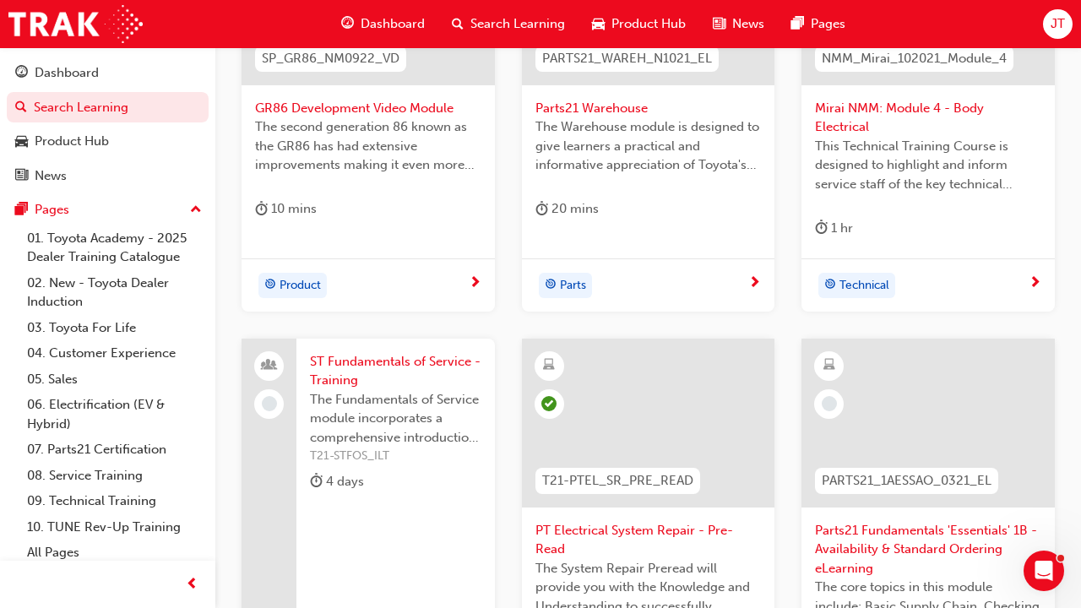
scroll to position [490, 0]
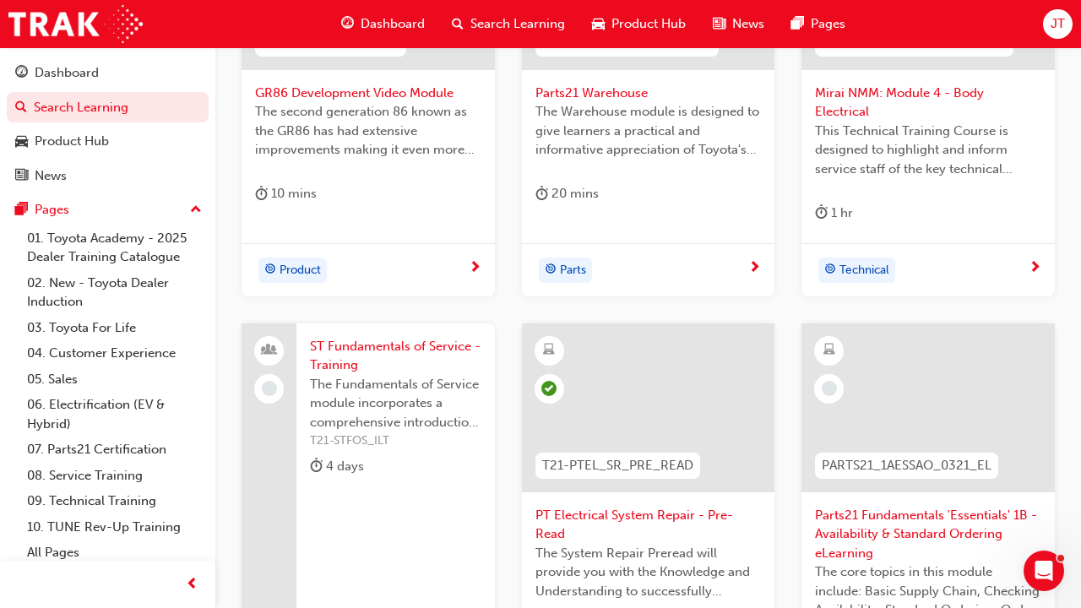
click at [566, 439] on div "T21-PTEL_SR_PRE_READ" at bounding box center [618, 465] width 192 height 53
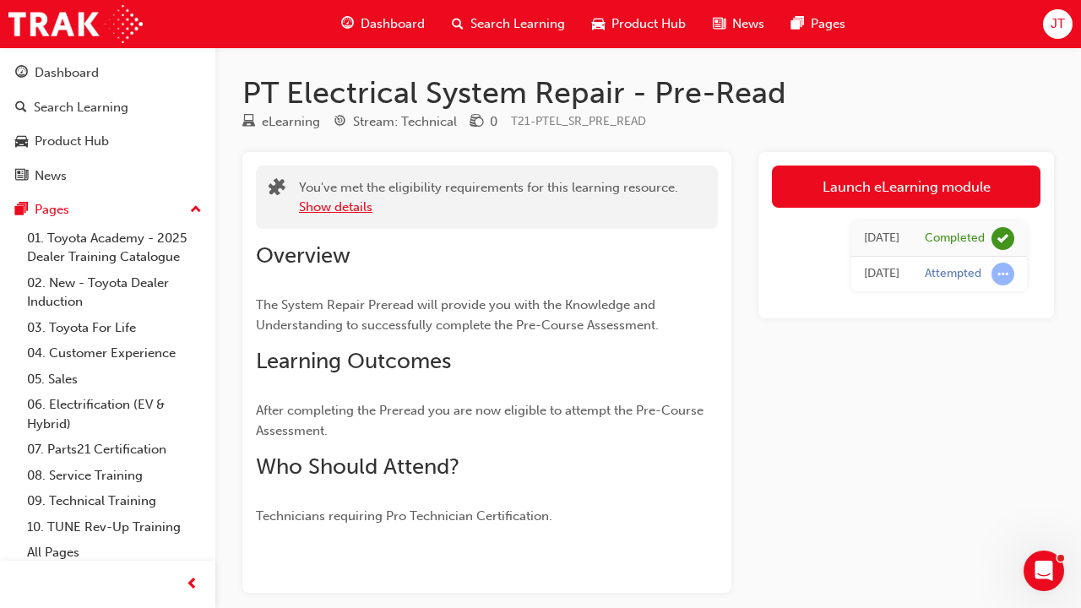
click at [366, 204] on button "Show details" at bounding box center [336, 207] width 74 height 19
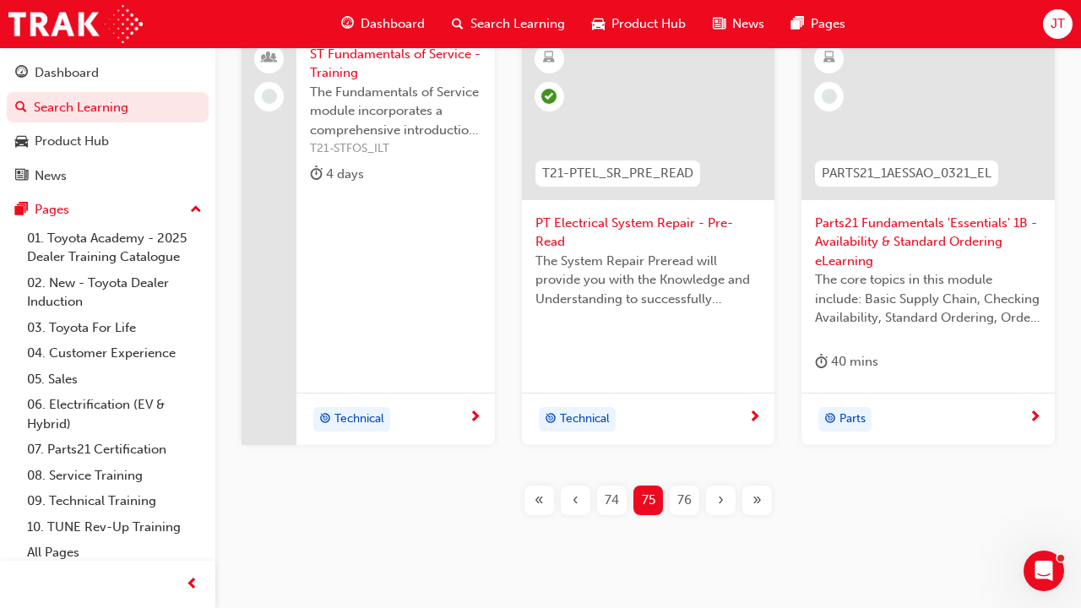
scroll to position [784, 0]
click at [531, 484] on div "«" at bounding box center [540, 499] width 30 height 30
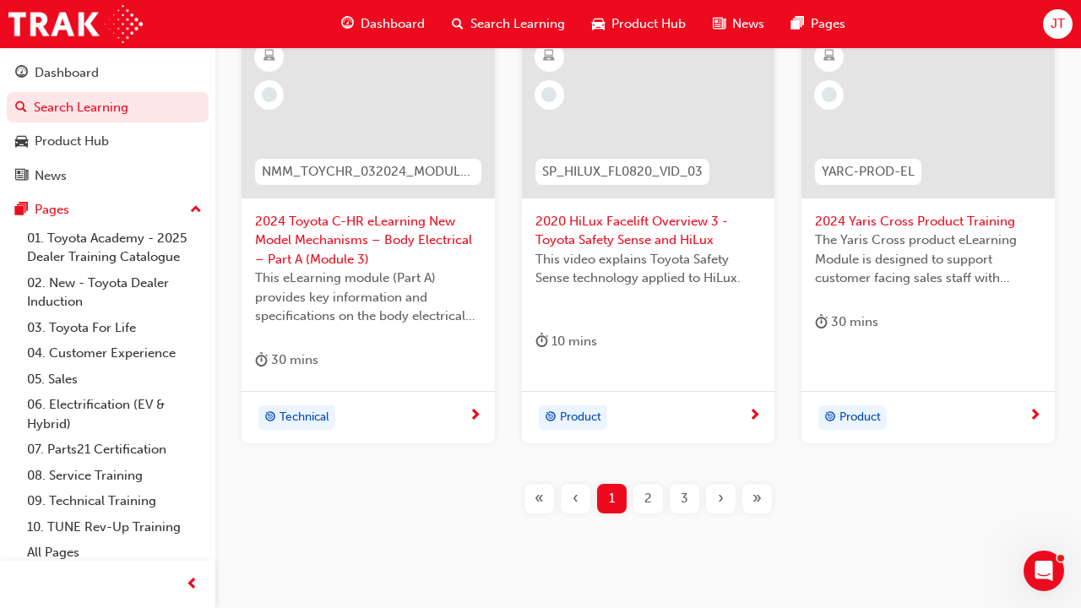
click at [531, 475] on div "SP_LC70_FL1123_EL01 2024 LandCruiser 70 Series (LC70) eLearning Module In this …" at bounding box center [648, 74] width 812 height 934
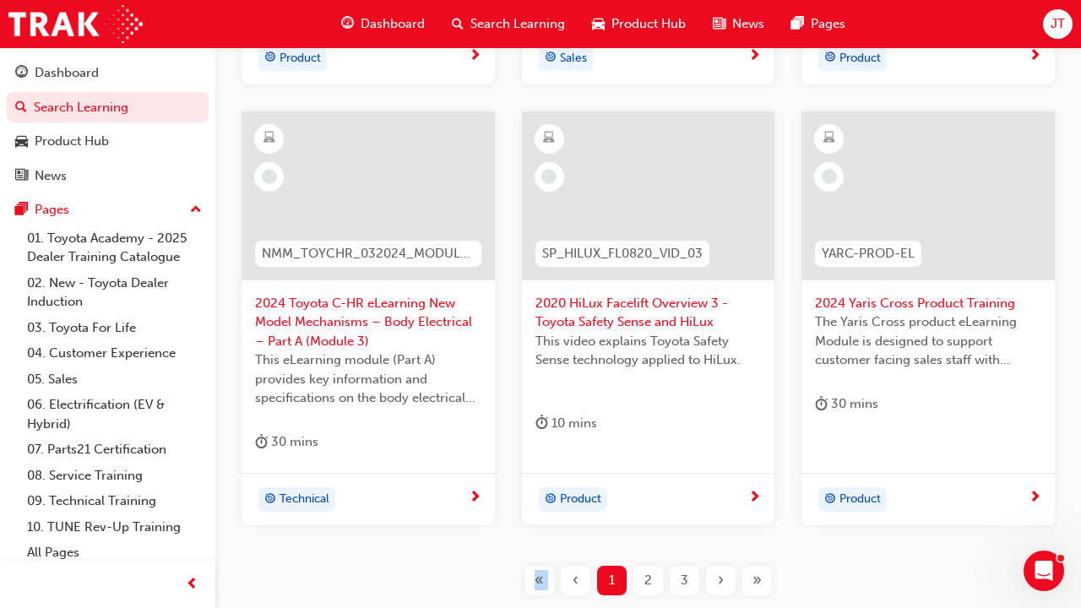
scroll to position [701, 0]
click at [618, 267] on div "SP_HILUX_FL0820_VID_03" at bounding box center [622, 254] width 201 height 53
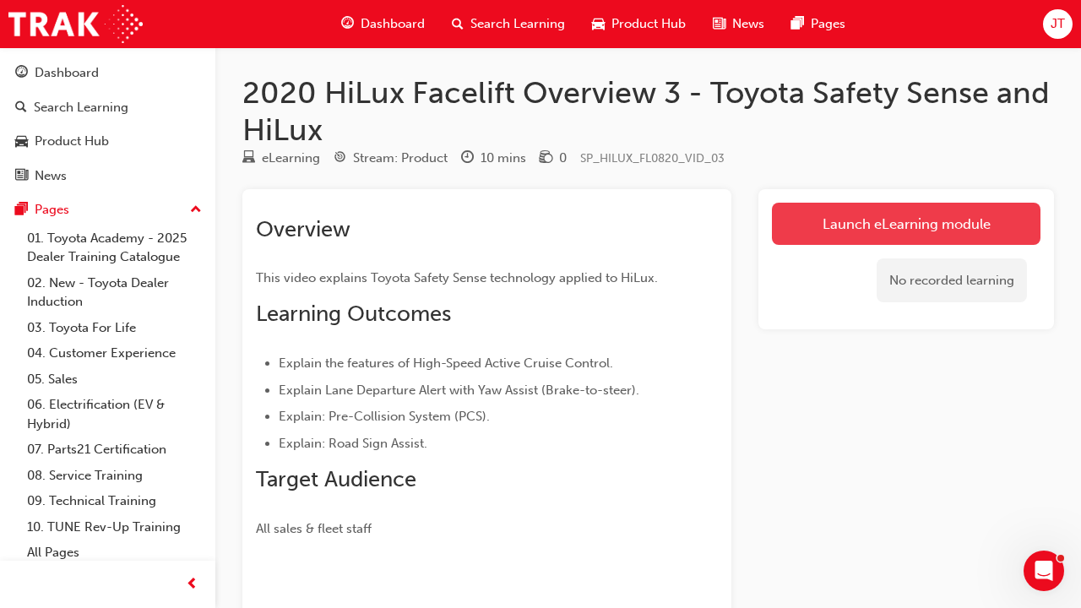
click at [856, 216] on link "Launch eLearning module" at bounding box center [906, 224] width 269 height 42
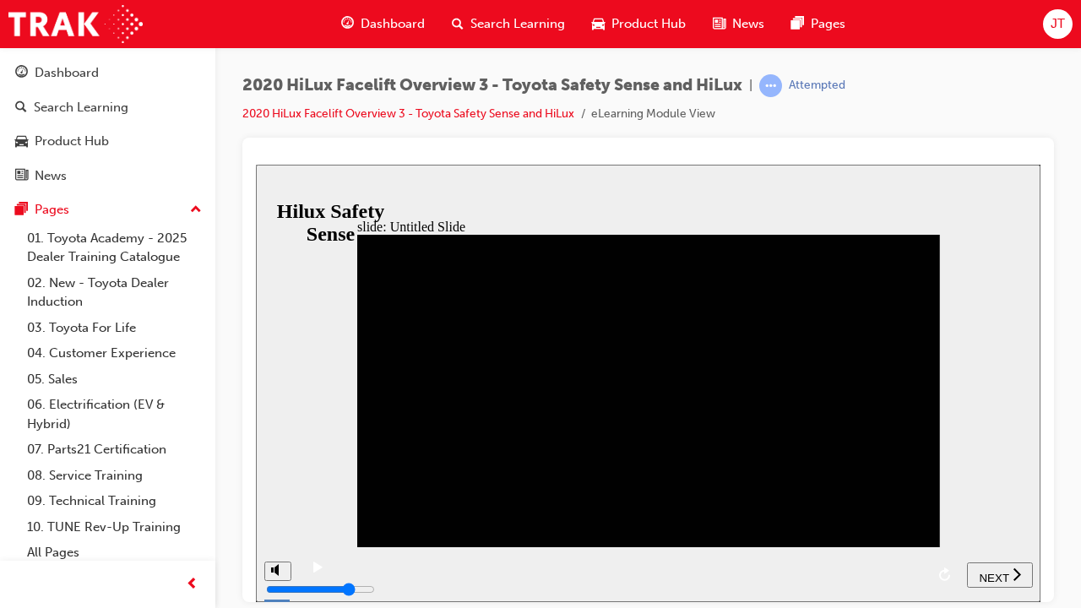
click at [1002, 578] on span "NEXT" at bounding box center [994, 577] width 30 height 13
